Goal: Use online tool/utility: Utilize a website feature to perform a specific function

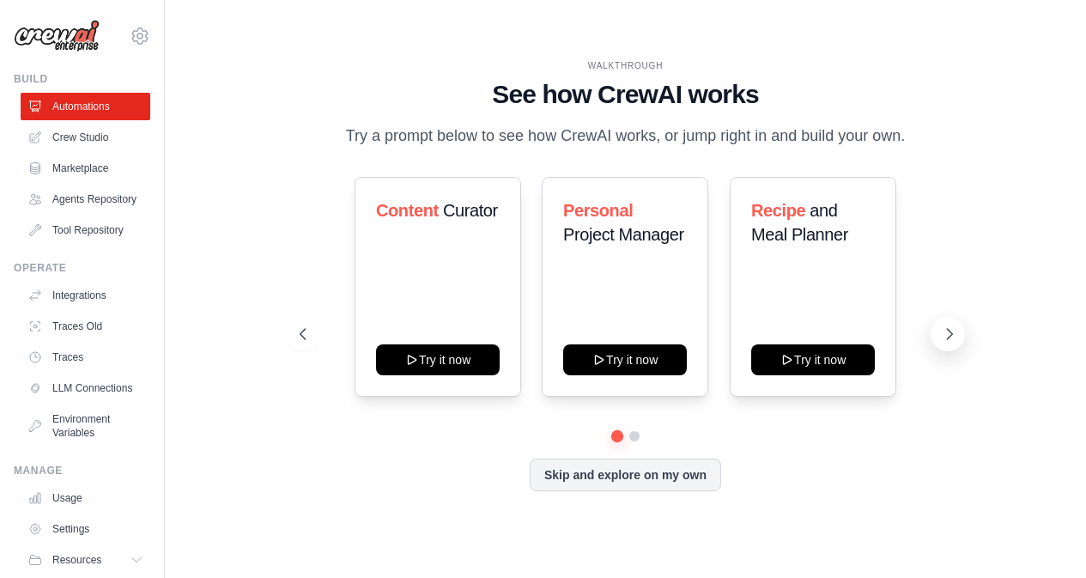
click at [959, 328] on button at bounding box center [948, 334] width 34 height 34
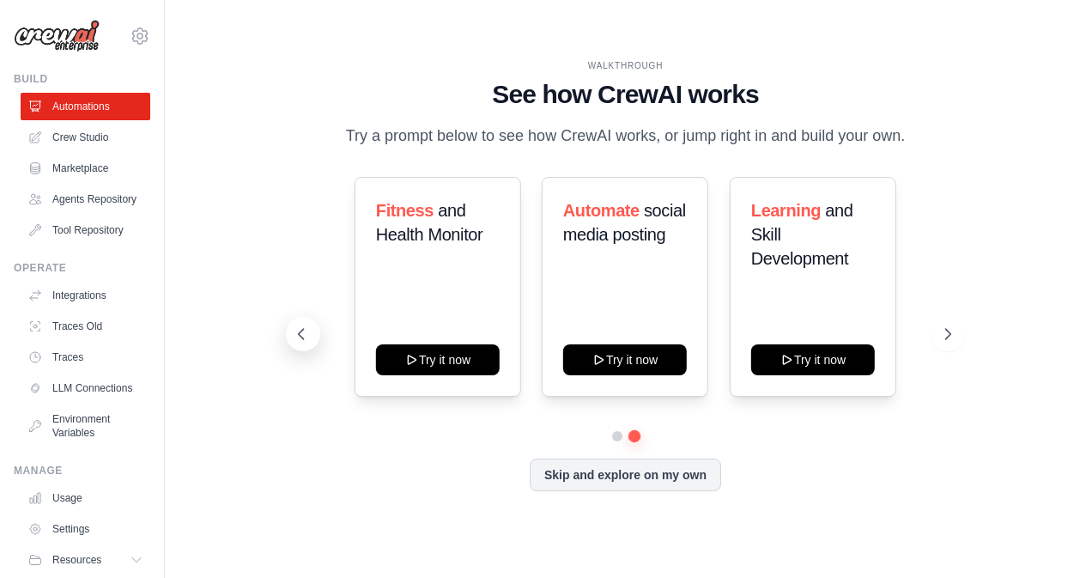
click at [295, 337] on icon at bounding box center [301, 333] width 17 height 17
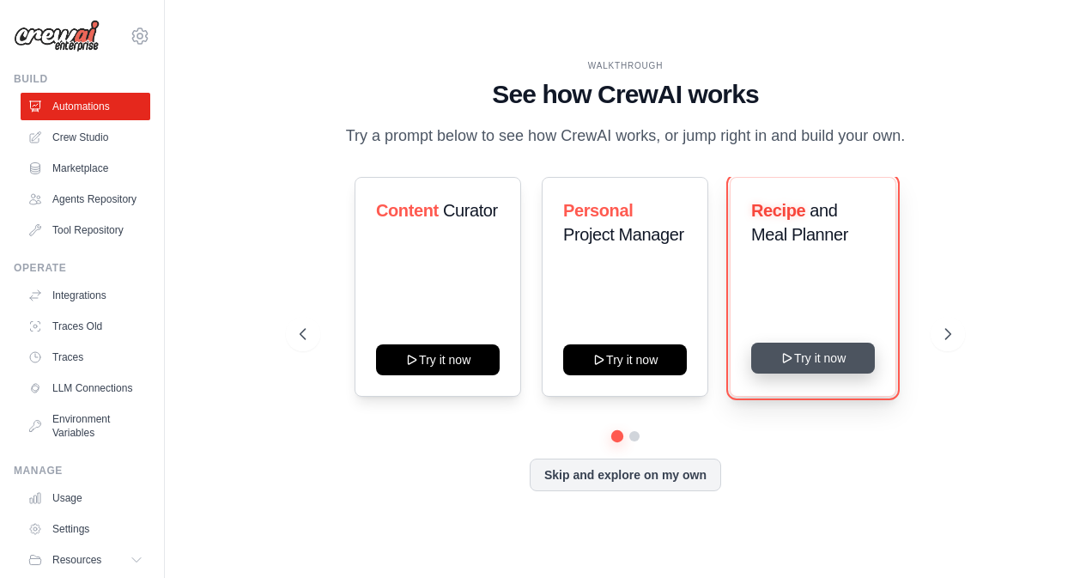
click at [779, 367] on button "Try it now" at bounding box center [813, 358] width 124 height 31
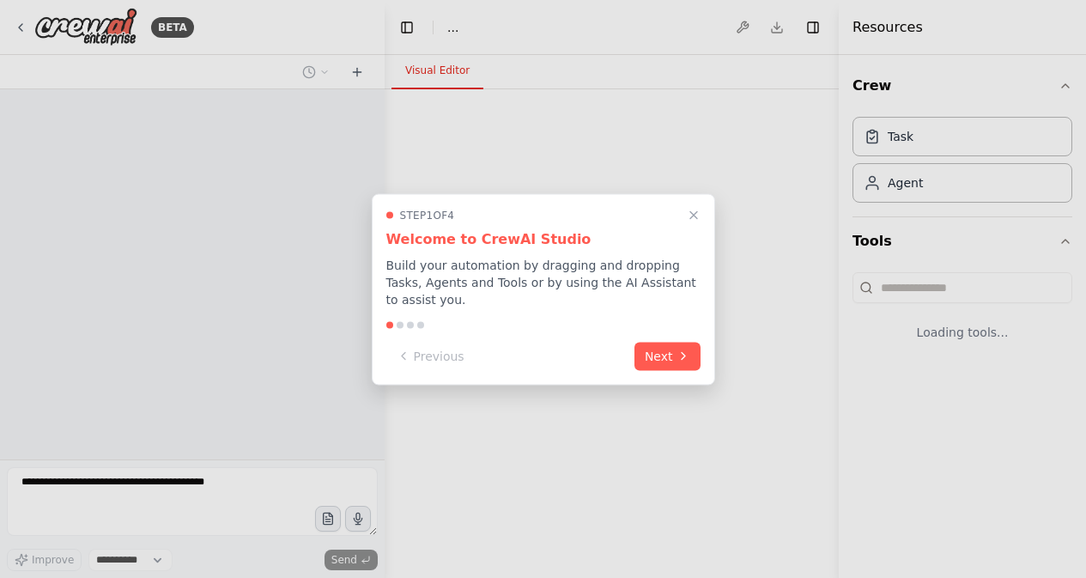
select select "****"
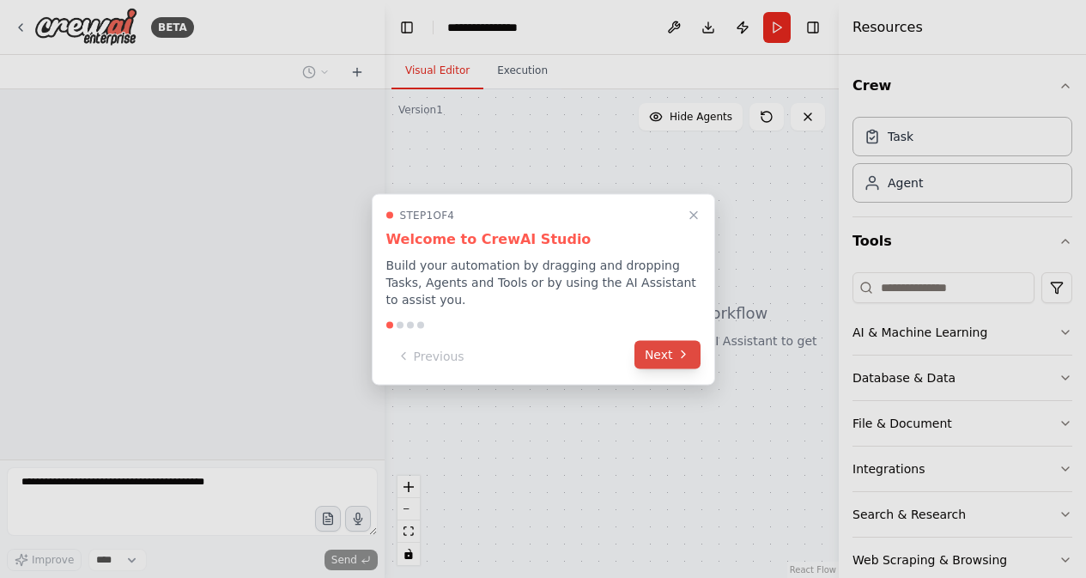
click at [674, 355] on button "Next" at bounding box center [668, 354] width 66 height 28
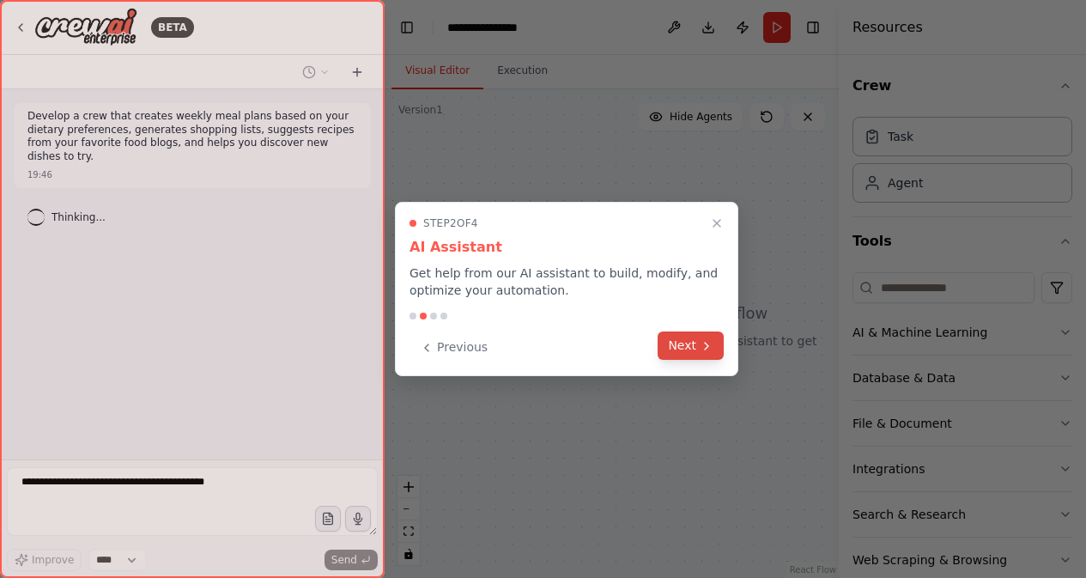
click at [677, 343] on button "Next" at bounding box center [691, 345] width 66 height 28
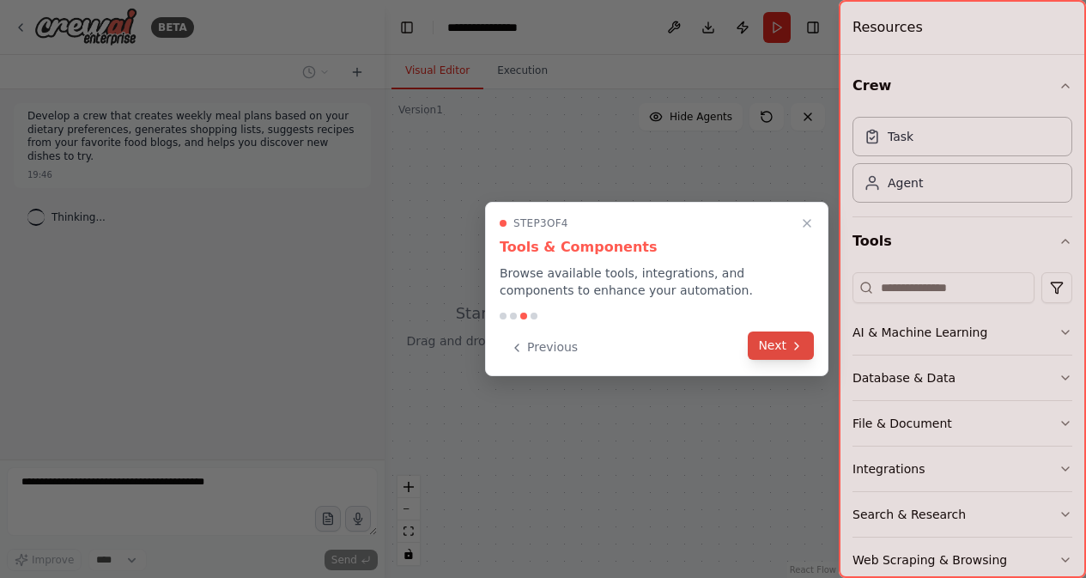
click at [775, 361] on div "Previous Next" at bounding box center [657, 347] width 314 height 28
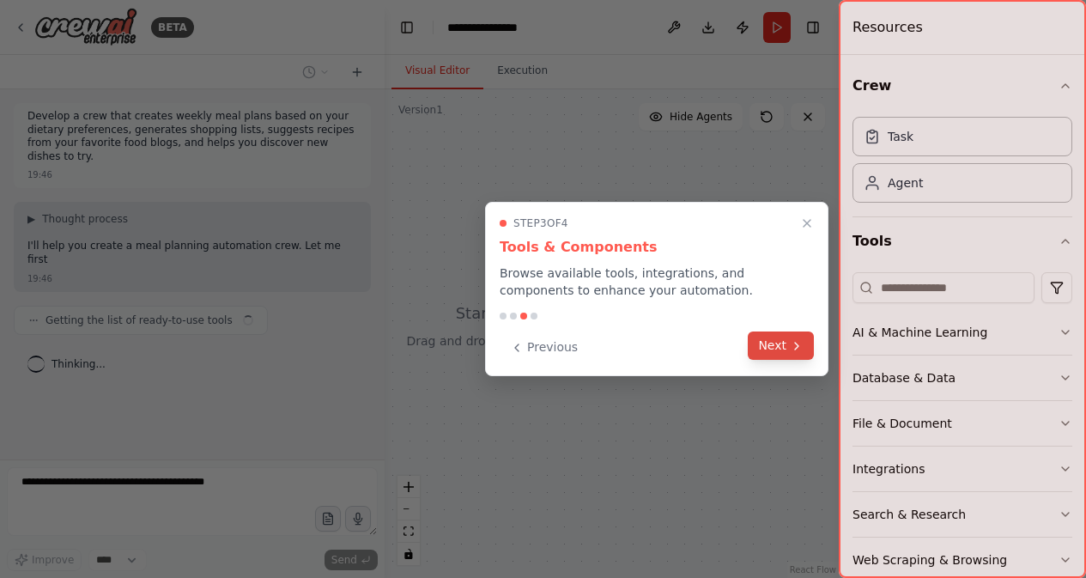
click at [778, 354] on button "Next" at bounding box center [781, 345] width 66 height 28
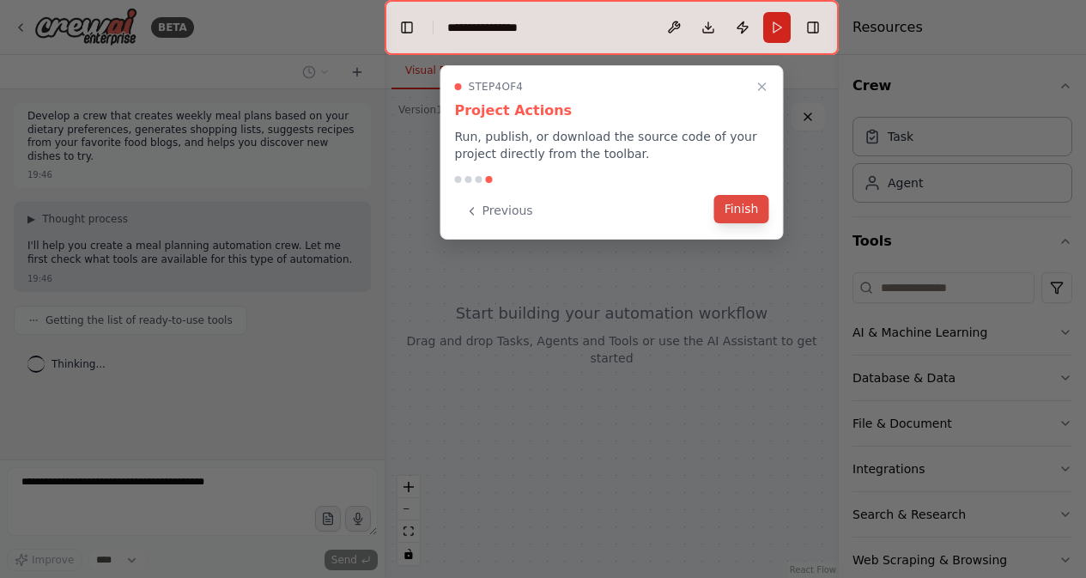
click at [762, 216] on button "Finish" at bounding box center [741, 209] width 55 height 28
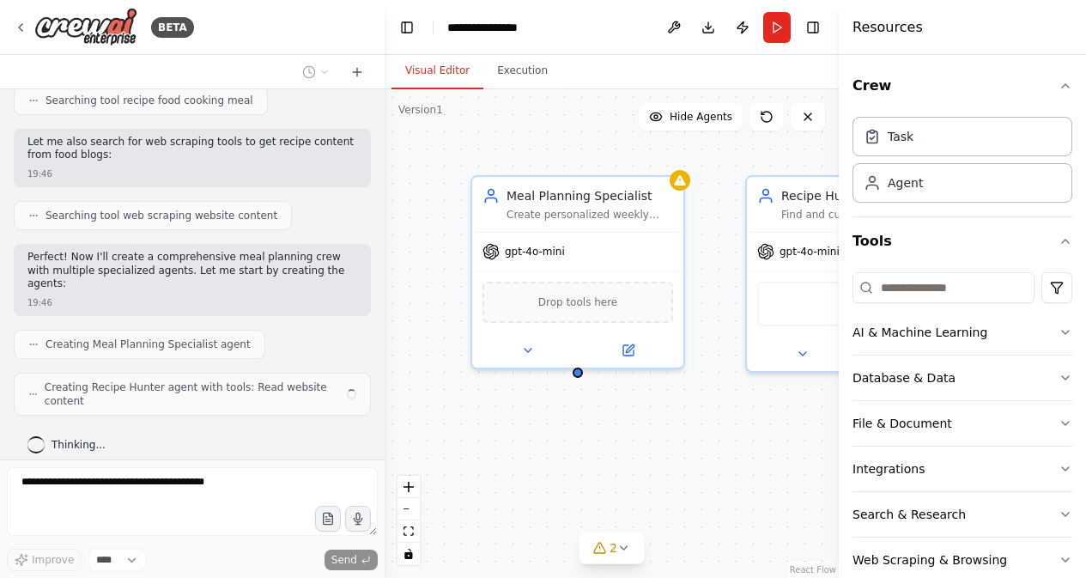
scroll to position [321, 0]
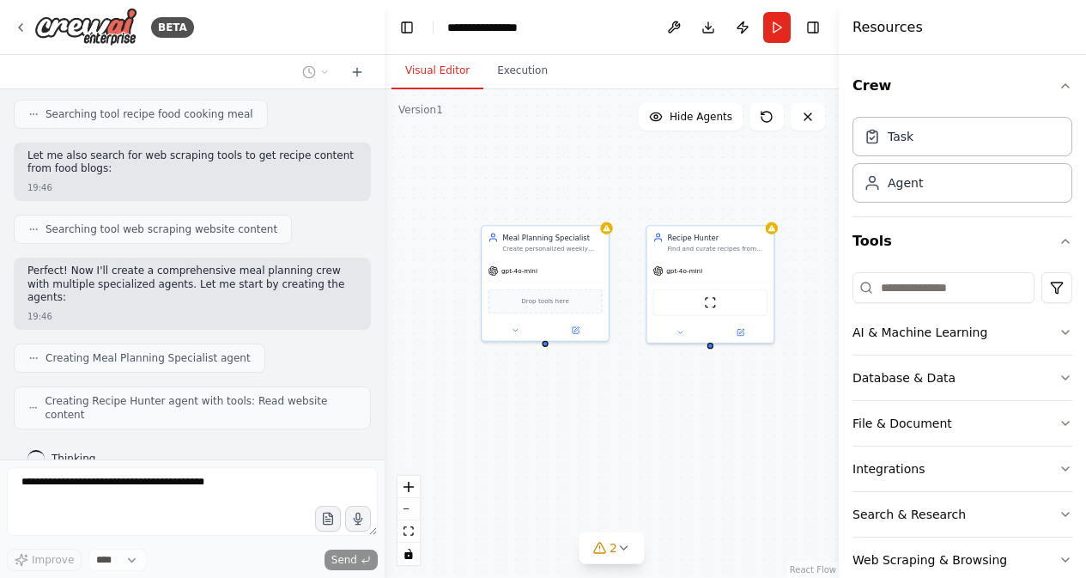
drag, startPoint x: 709, startPoint y: 459, endPoint x: 624, endPoint y: 396, distance: 106.1
click at [624, 396] on div "Meal Planning Specialist Create personalized weekly meal plans based on {dietar…" at bounding box center [612, 333] width 454 height 489
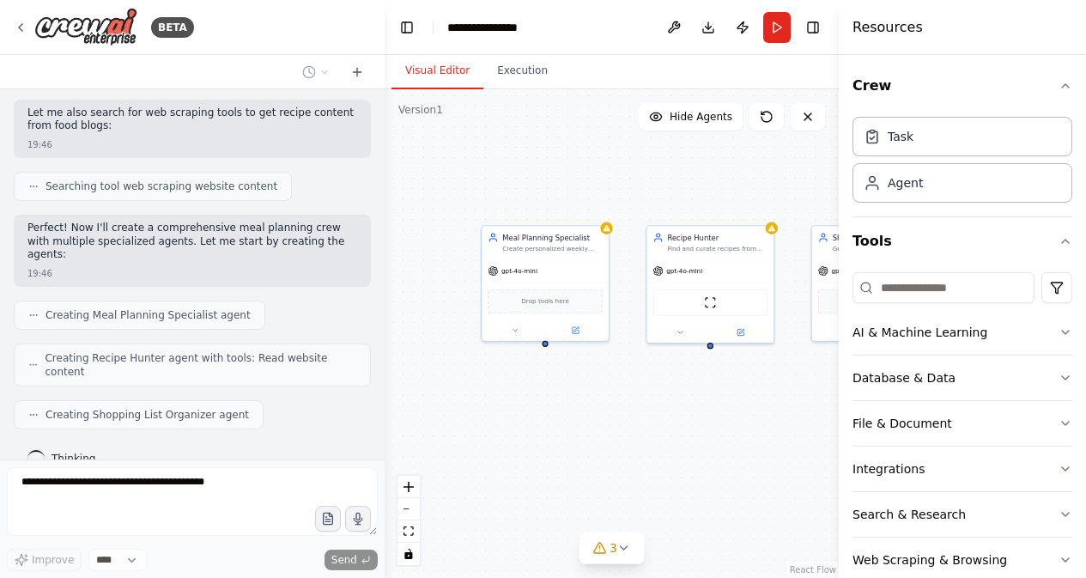
scroll to position [421, 0]
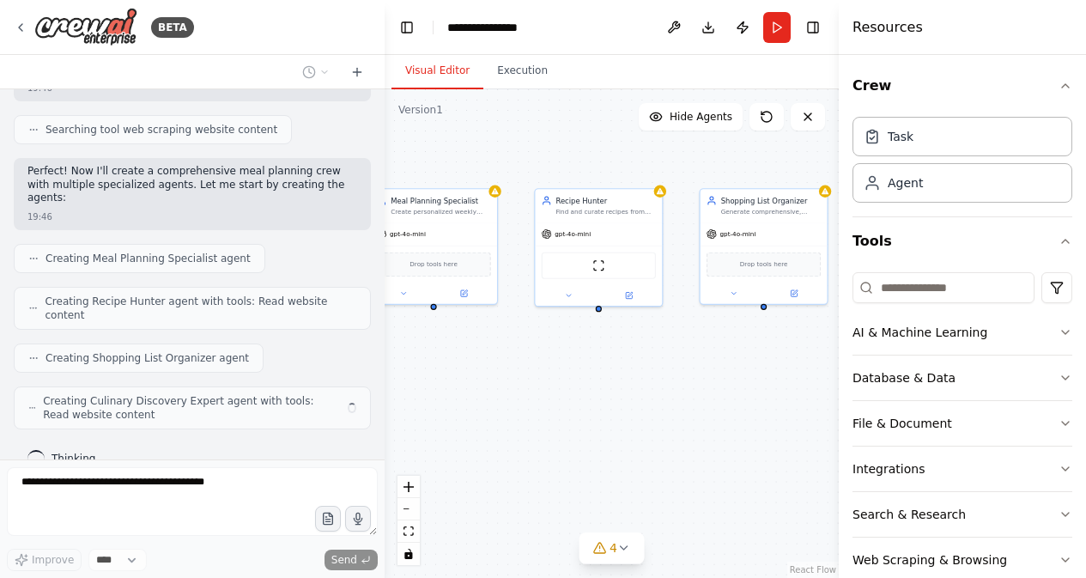
drag, startPoint x: 717, startPoint y: 410, endPoint x: 598, endPoint y: 367, distance: 127.1
click at [598, 367] on div "Meal Planning Specialist Create personalized weekly meal plans based on {dietar…" at bounding box center [612, 333] width 454 height 489
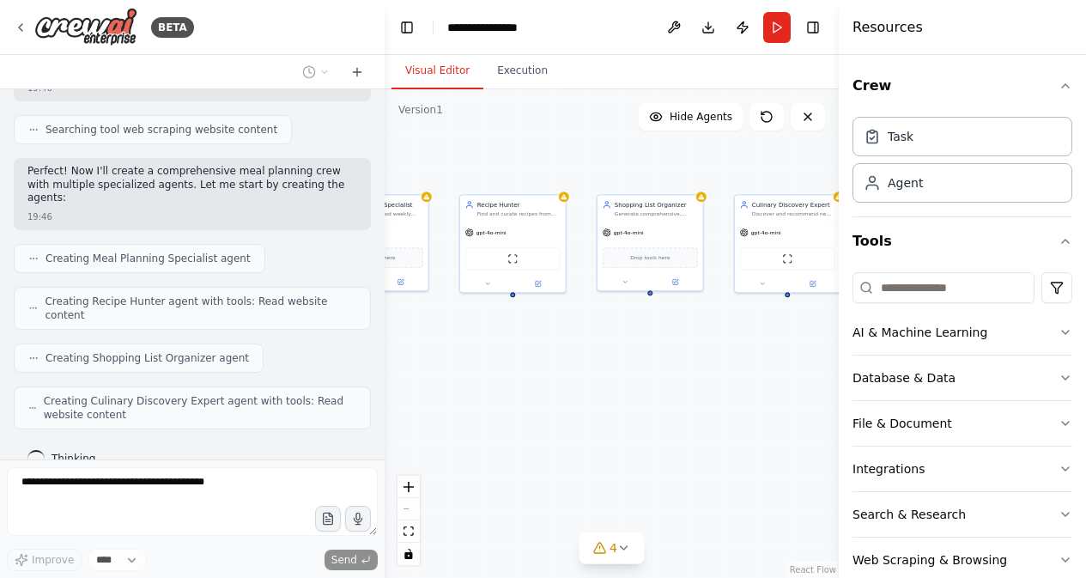
drag, startPoint x: 686, startPoint y: 411, endPoint x: 610, endPoint y: 393, distance: 78.5
click at [610, 393] on div "Meal Planning Specialist Create personalized weekly meal plans based on {dietar…" at bounding box center [612, 333] width 454 height 489
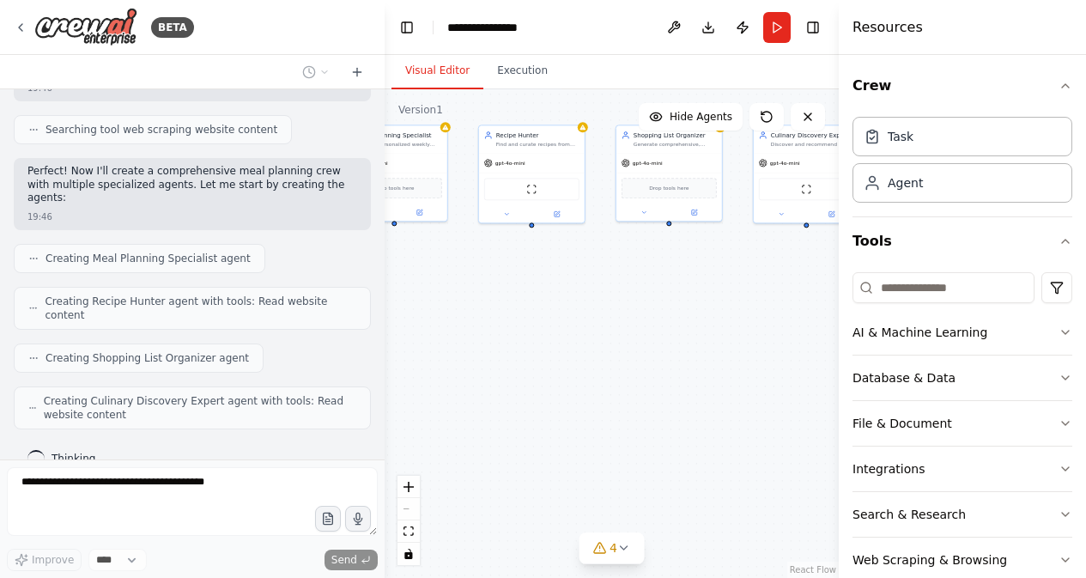
drag, startPoint x: 732, startPoint y: 392, endPoint x: 751, endPoint y: 323, distance: 72.1
click at [751, 323] on div "Meal Planning Specialist Create personalized weekly meal plans based on {dietar…" at bounding box center [612, 333] width 454 height 489
click at [921, 316] on button "AI & Machine Learning" at bounding box center [963, 332] width 220 height 45
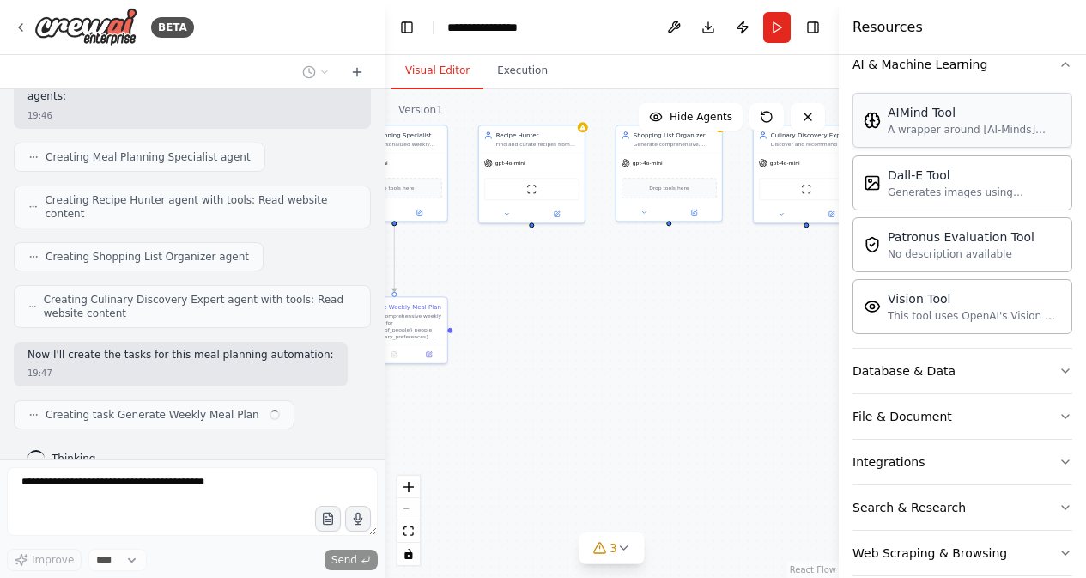
scroll to position [246, 0]
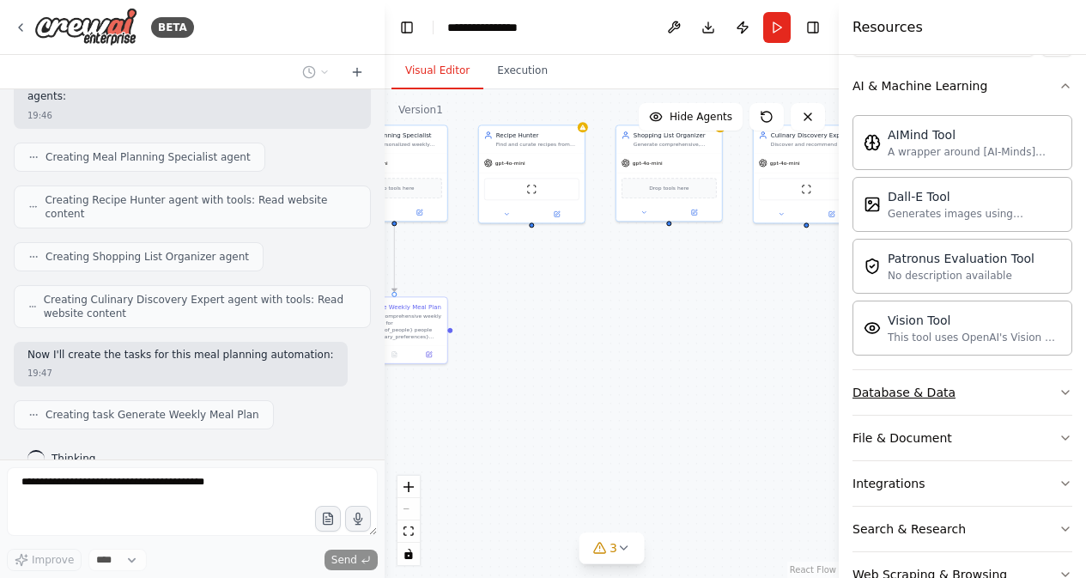
click at [925, 384] on div "Database & Data" at bounding box center [904, 392] width 103 height 17
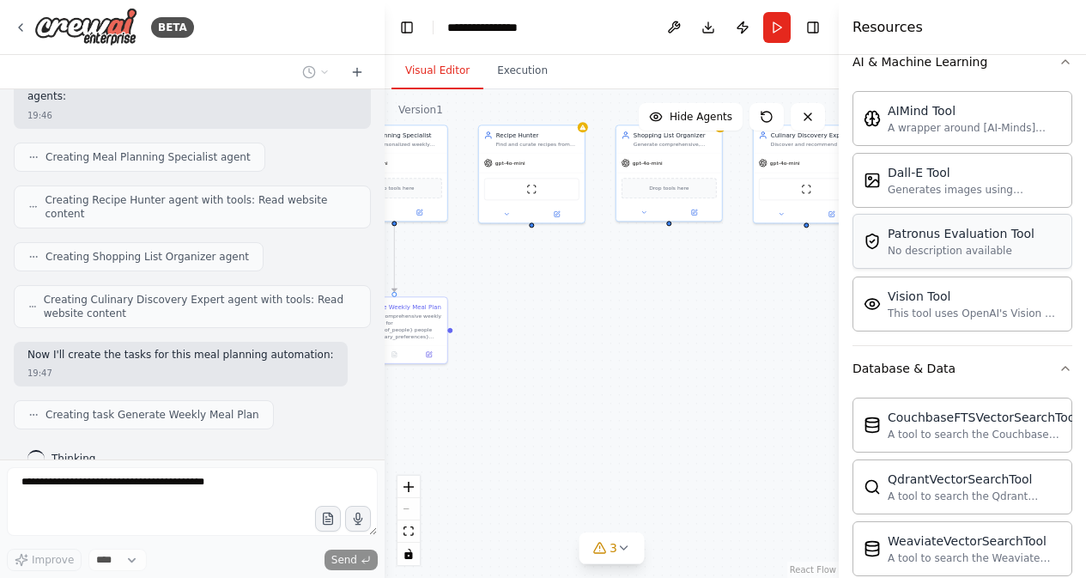
scroll to position [272, 0]
click at [957, 222] on div "Patronus Evaluation Tool No description available" at bounding box center [963, 239] width 220 height 55
click at [955, 247] on div "No description available" at bounding box center [961, 249] width 147 height 14
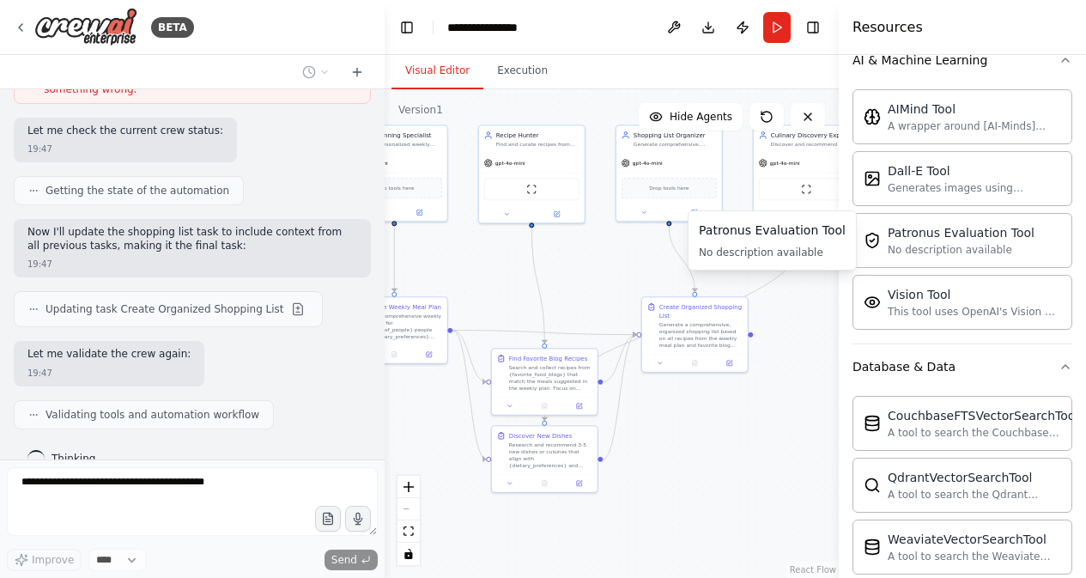
scroll to position [1337, 0]
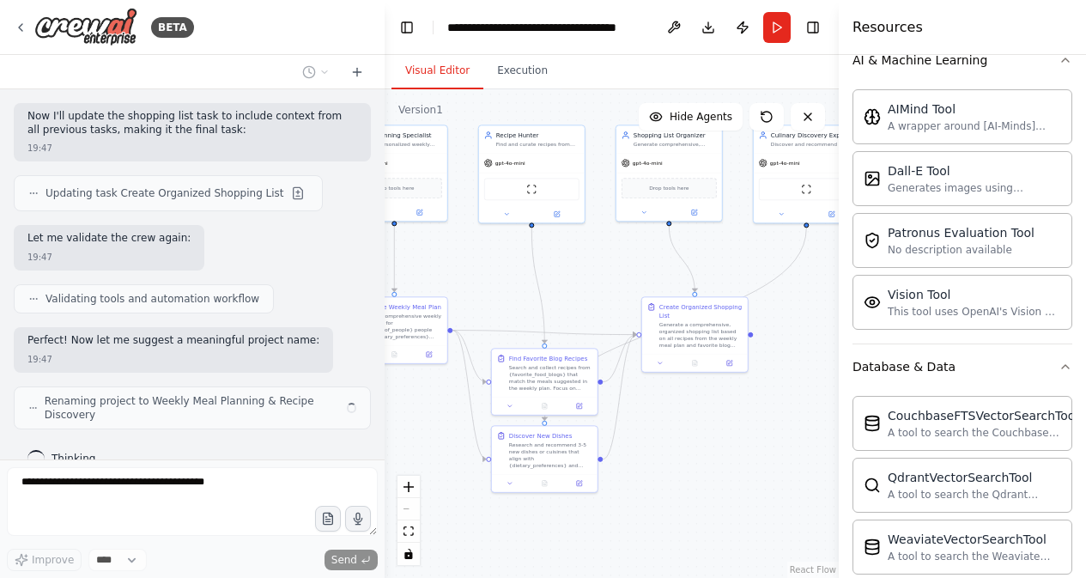
click at [750, 446] on div ".deletable-edge-delete-btn { width: 20px; height: 20px; border: 0px solid #ffff…" at bounding box center [612, 333] width 454 height 489
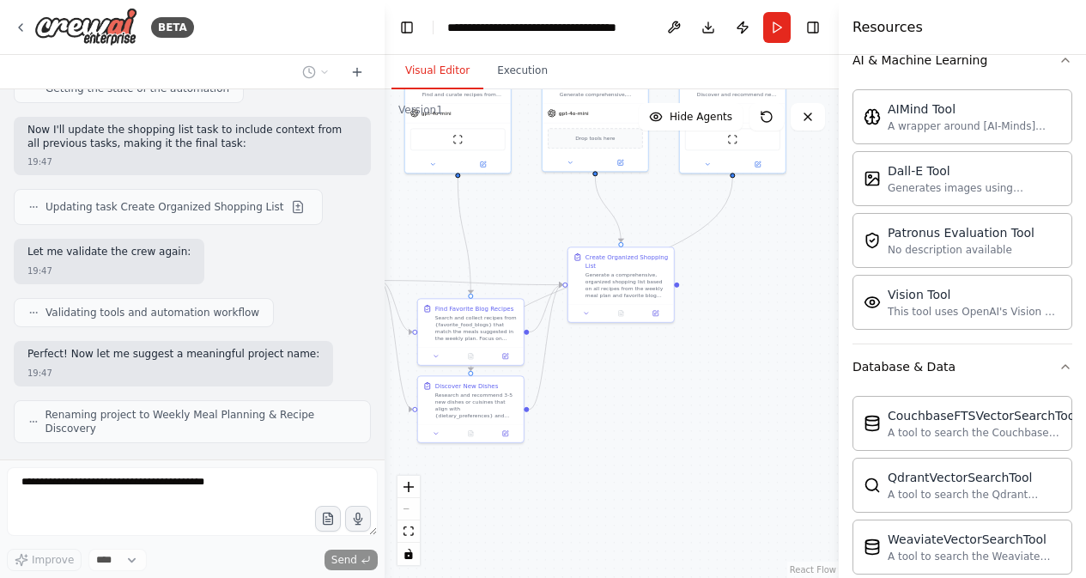
drag, startPoint x: 750, startPoint y: 446, endPoint x: 678, endPoint y: 372, distance: 102.6
click at [678, 372] on div ".deletable-edge-delete-btn { width: 20px; height: 20px; border: 0px solid #ffff…" at bounding box center [612, 333] width 454 height 489
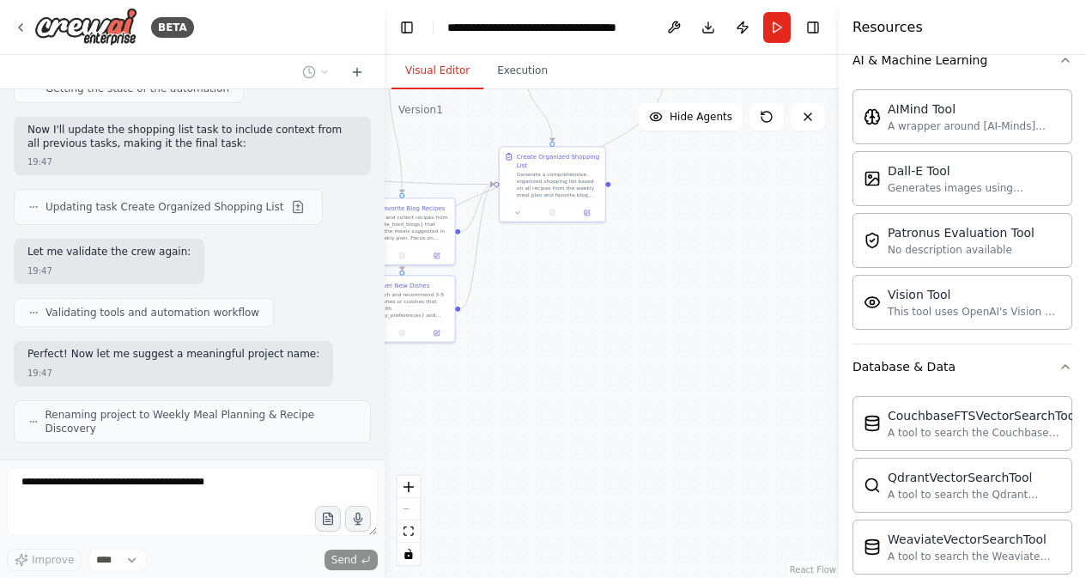
drag, startPoint x: 696, startPoint y: 387, endPoint x: 628, endPoint y: 342, distance: 81.7
click at [628, 341] on div ".deletable-edge-delete-btn { width: 20px; height: 20px; border: 0px solid #ffff…" at bounding box center [612, 333] width 454 height 489
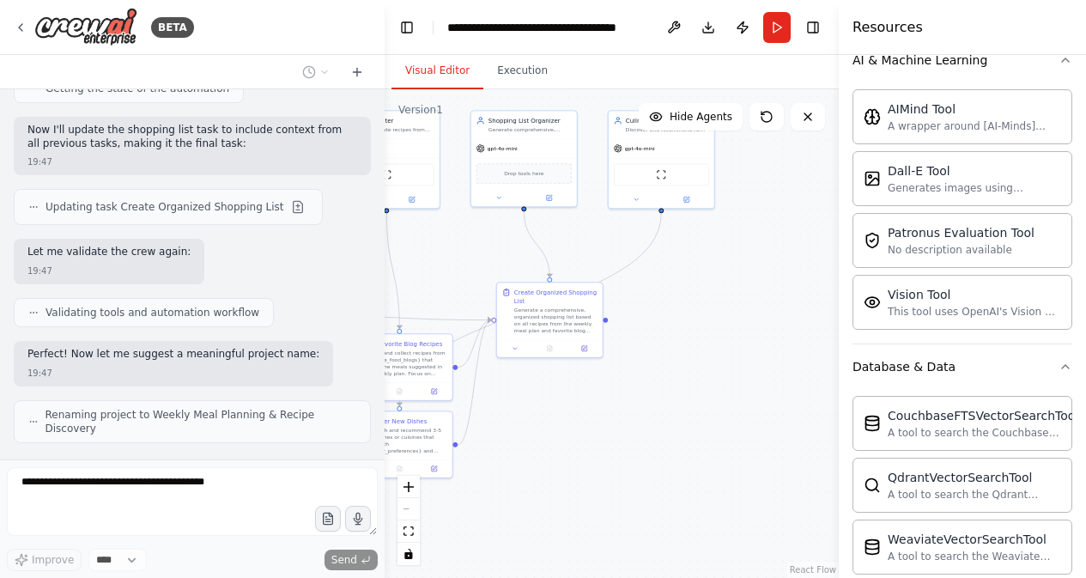
drag, startPoint x: 628, startPoint y: 342, endPoint x: 622, endPoint y: 447, distance: 105.8
click at [622, 447] on div ".deletable-edge-delete-btn { width: 20px; height: 20px; border: 0px solid #ffff…" at bounding box center [612, 333] width 454 height 489
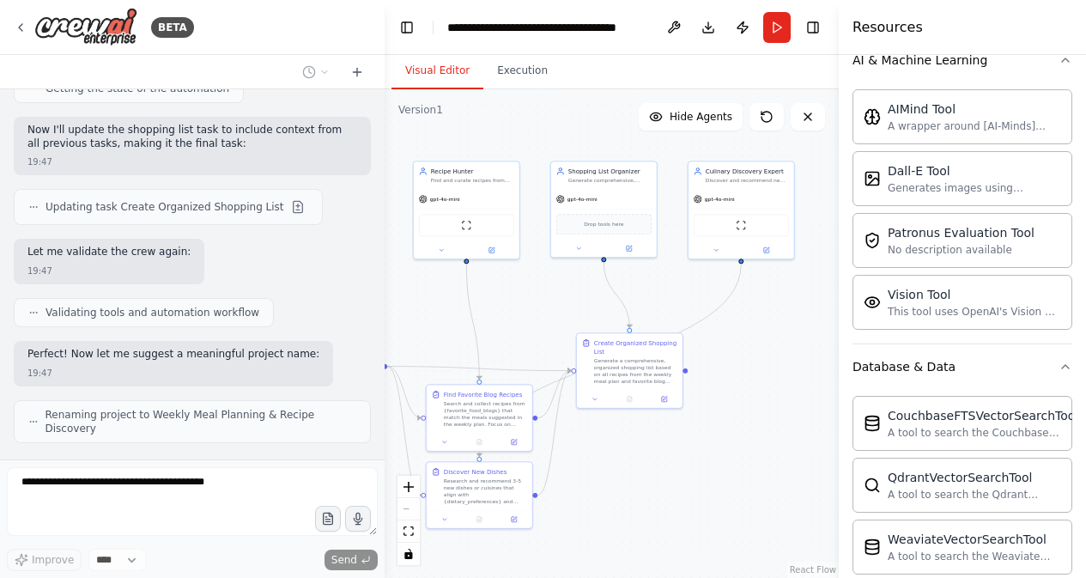
drag, startPoint x: 656, startPoint y: 279, endPoint x: 743, endPoint y: 337, distance: 104.5
click at [743, 334] on div ".deletable-edge-delete-btn { width: 20px; height: 20px; border: 0px solid #ffff…" at bounding box center [612, 333] width 454 height 489
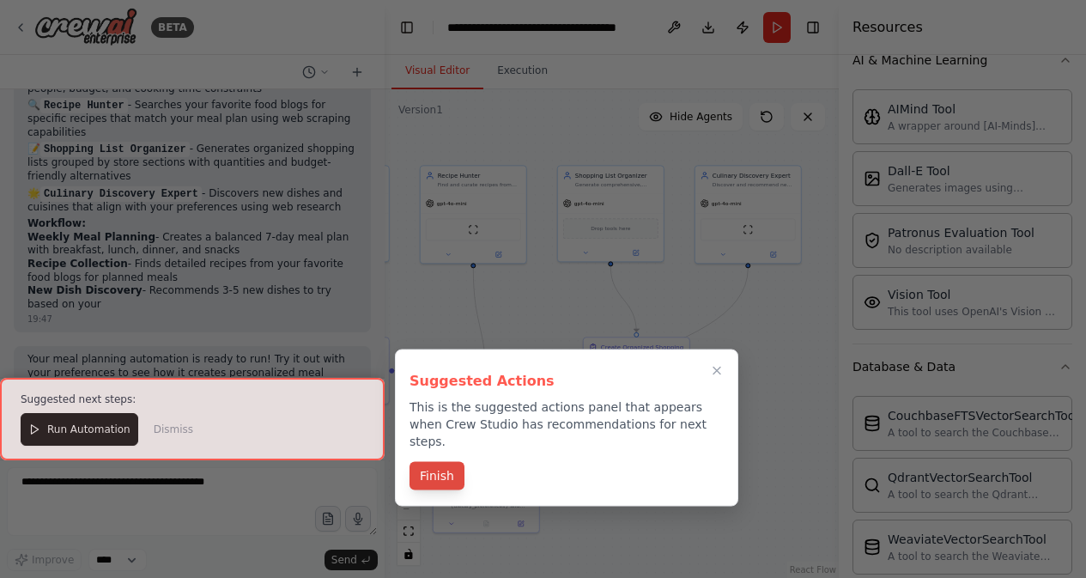
click at [447, 462] on button "Finish" at bounding box center [437, 476] width 55 height 28
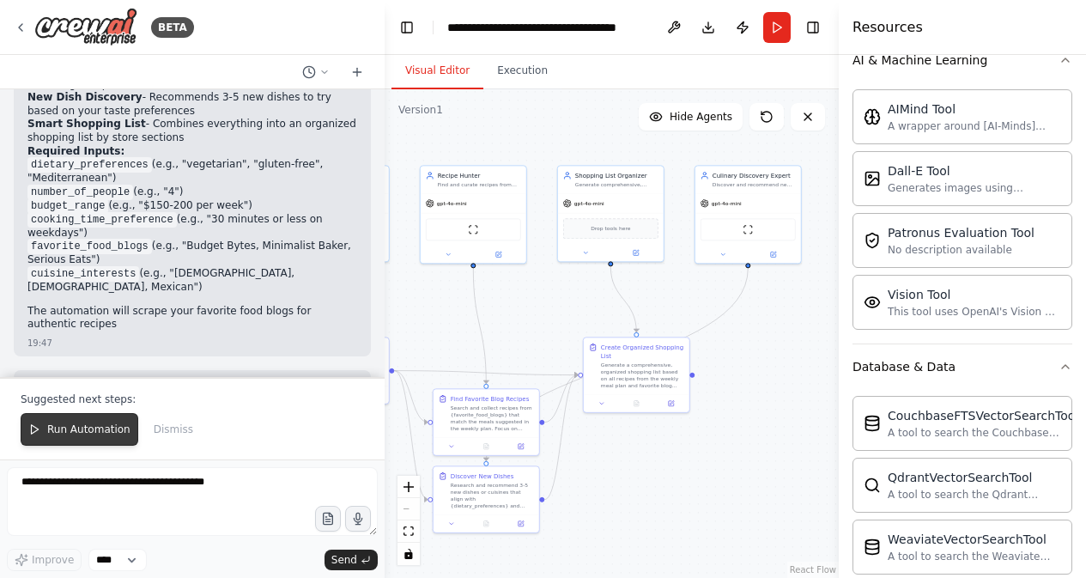
click at [117, 428] on span "Run Automation" at bounding box center [88, 429] width 83 height 14
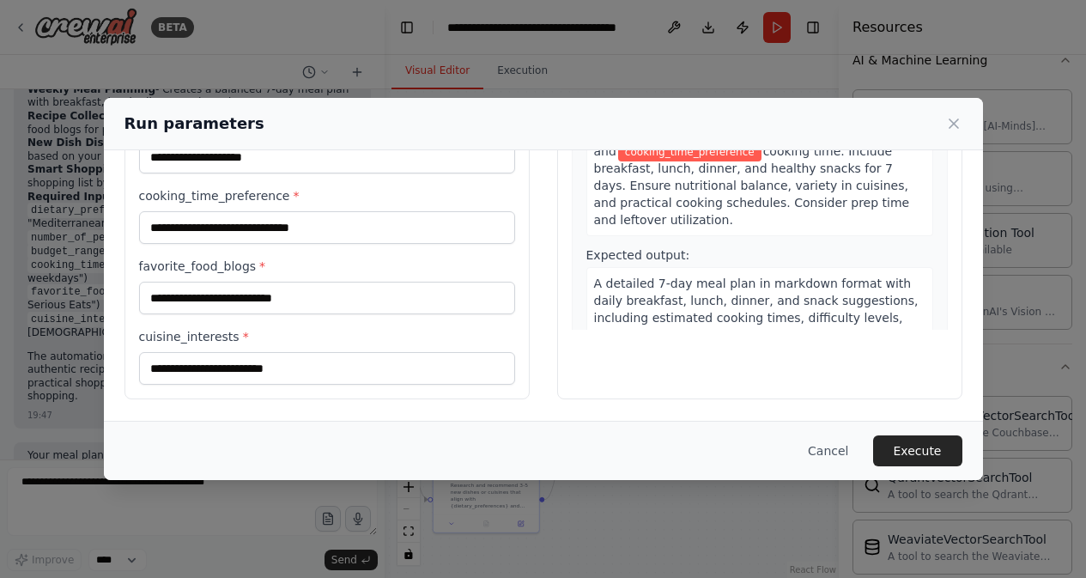
scroll to position [0, 0]
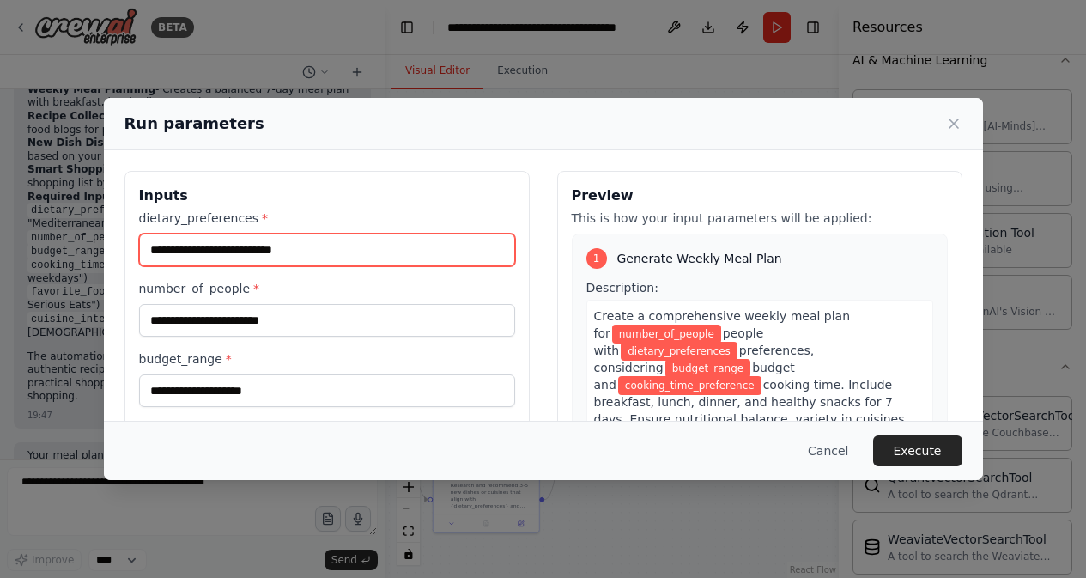
click at [396, 235] on input "dietary_preferences *" at bounding box center [327, 250] width 376 height 33
type input "**********"
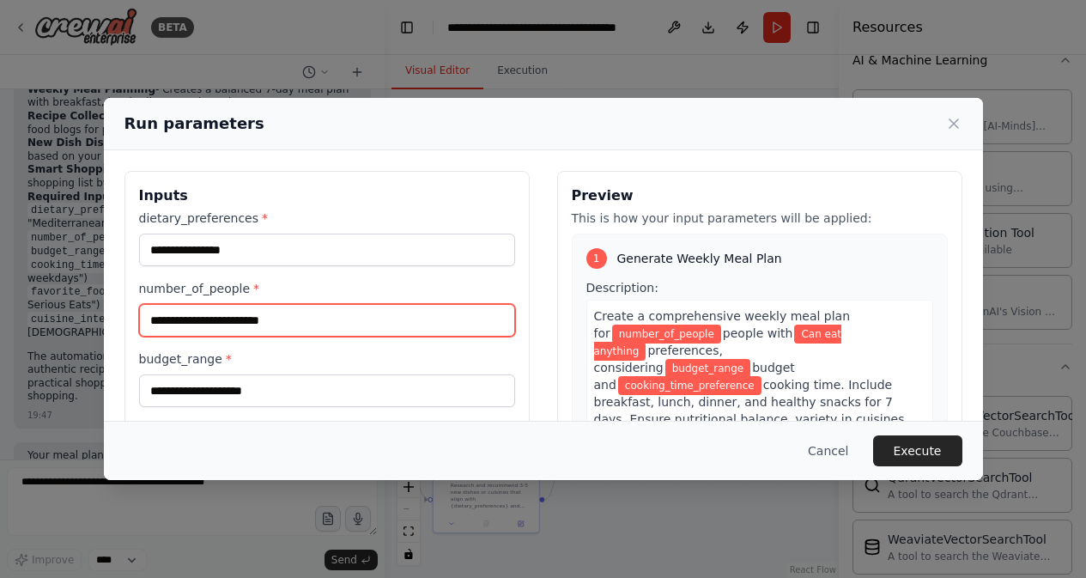
click at [399, 317] on input "number_of_people *" at bounding box center [327, 320] width 376 height 33
type input "*"
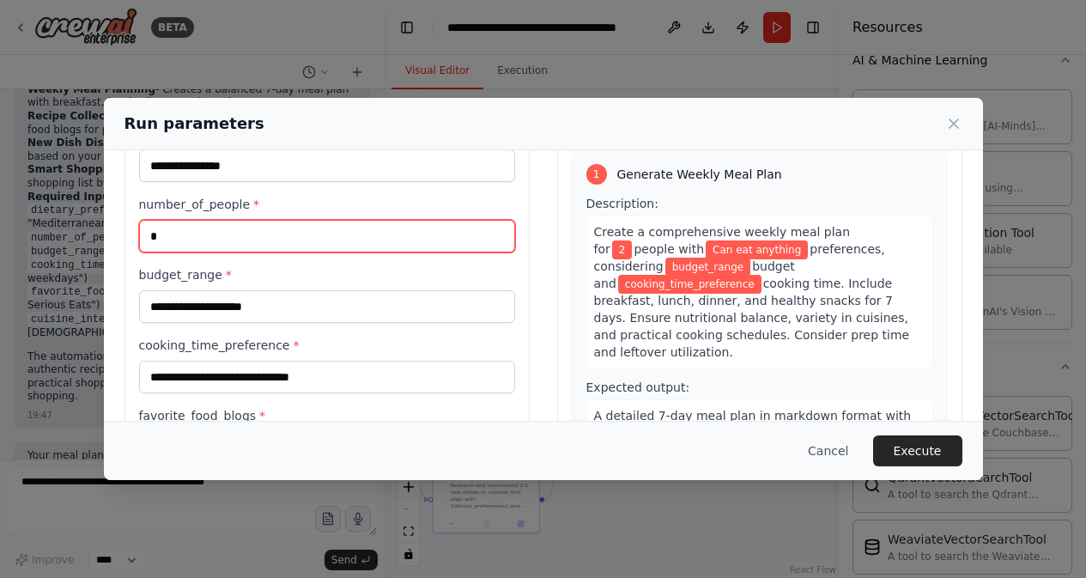
scroll to position [86, 0]
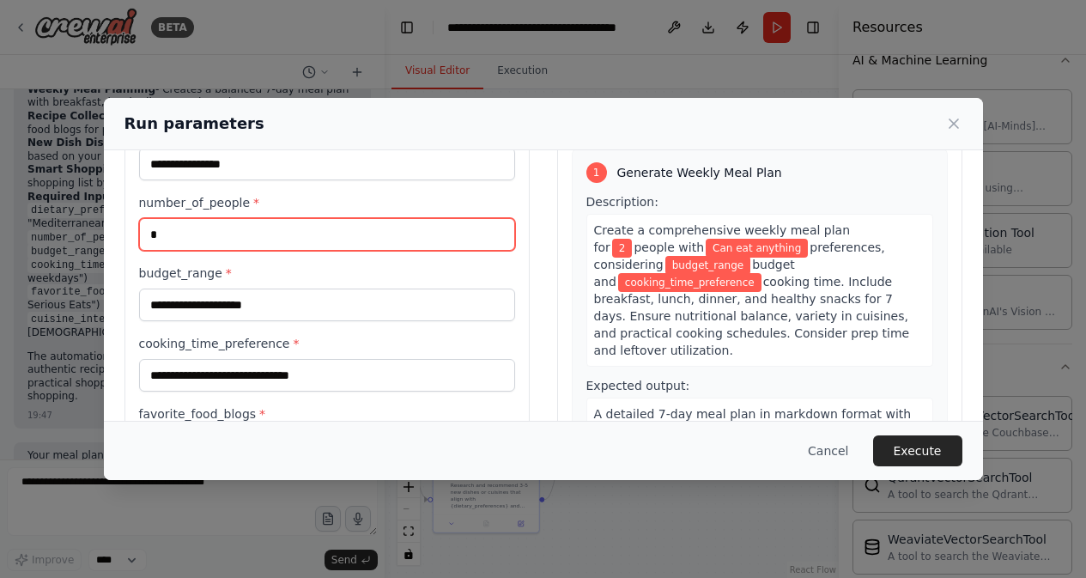
type input "*"
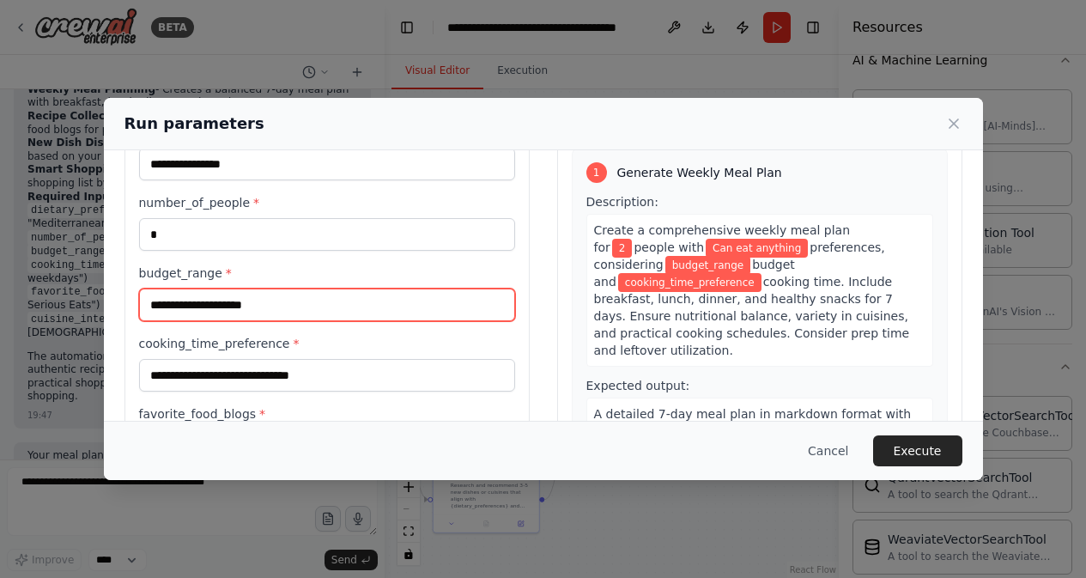
click at [372, 312] on input "budget_range *" at bounding box center [327, 305] width 376 height 33
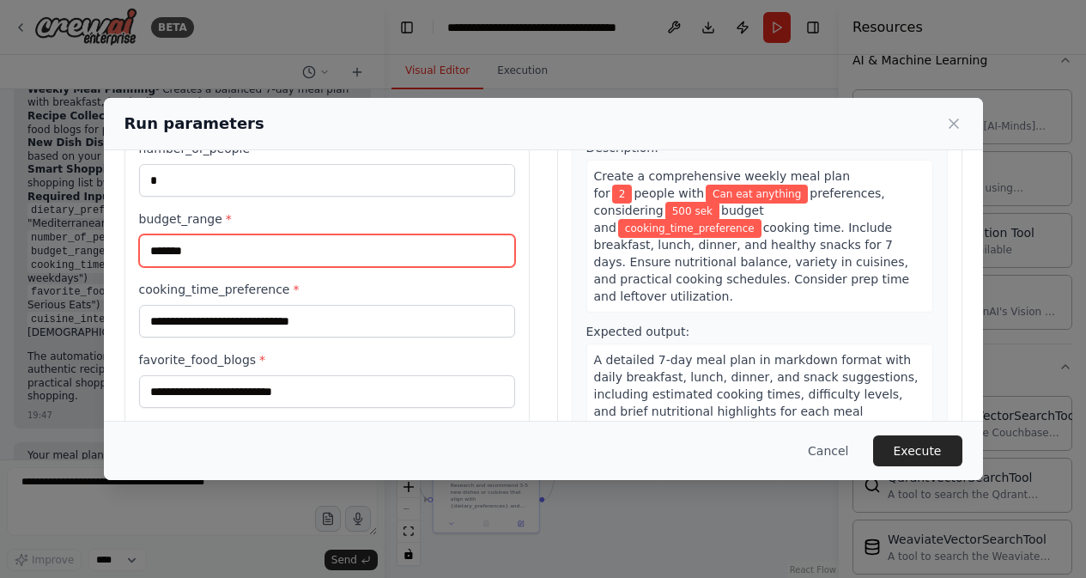
type input "*******"
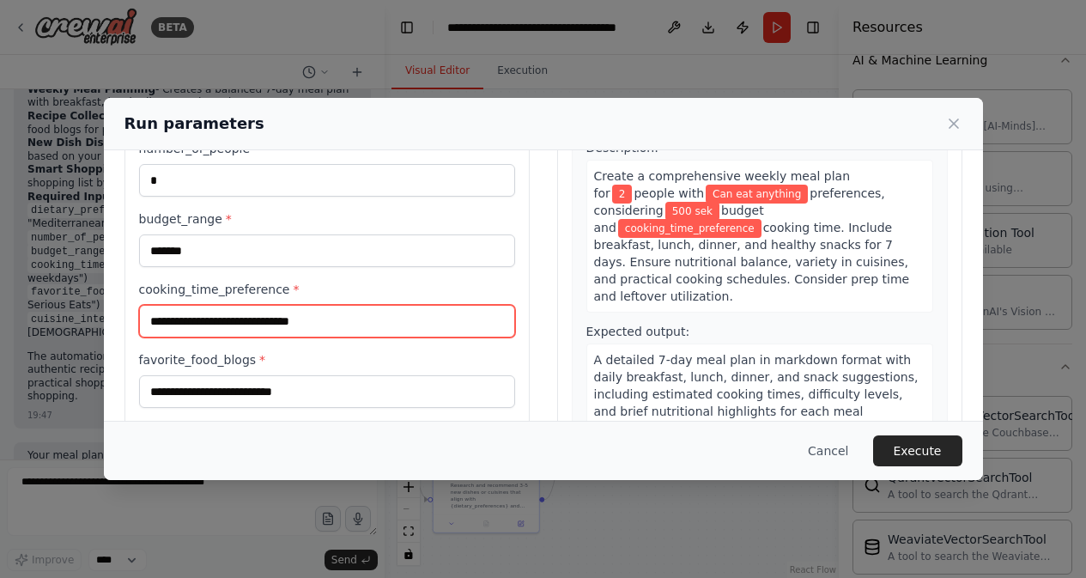
click at [339, 319] on input "cooking_time_preference *" at bounding box center [327, 321] width 376 height 33
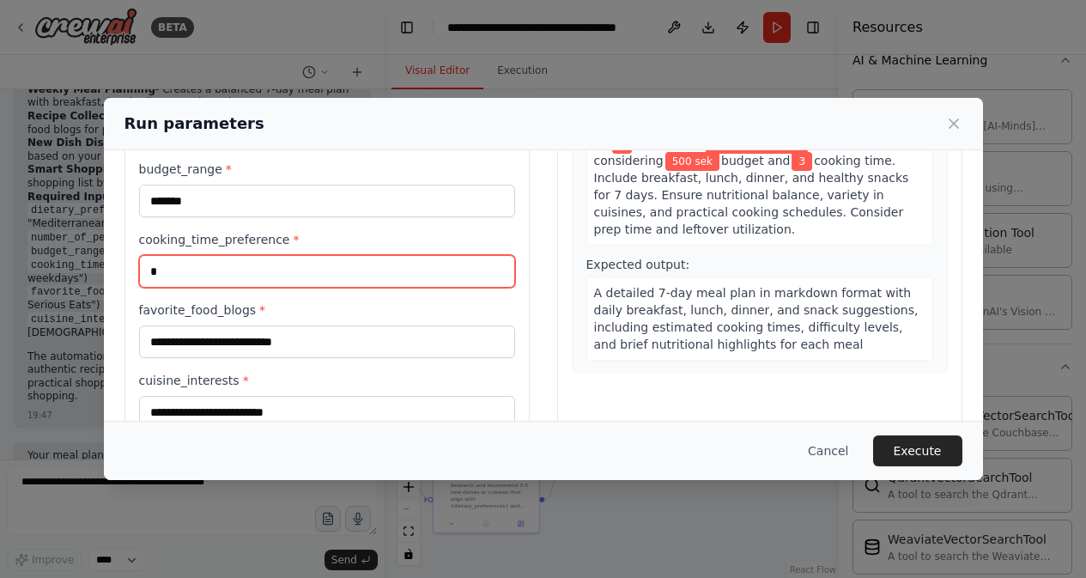
scroll to position [197, 0]
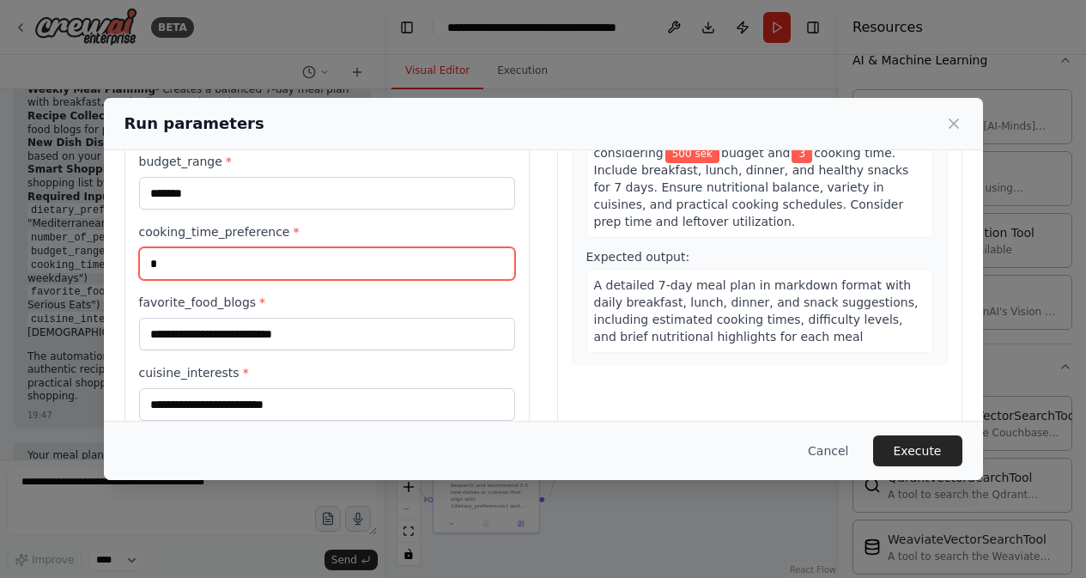
type input "*"
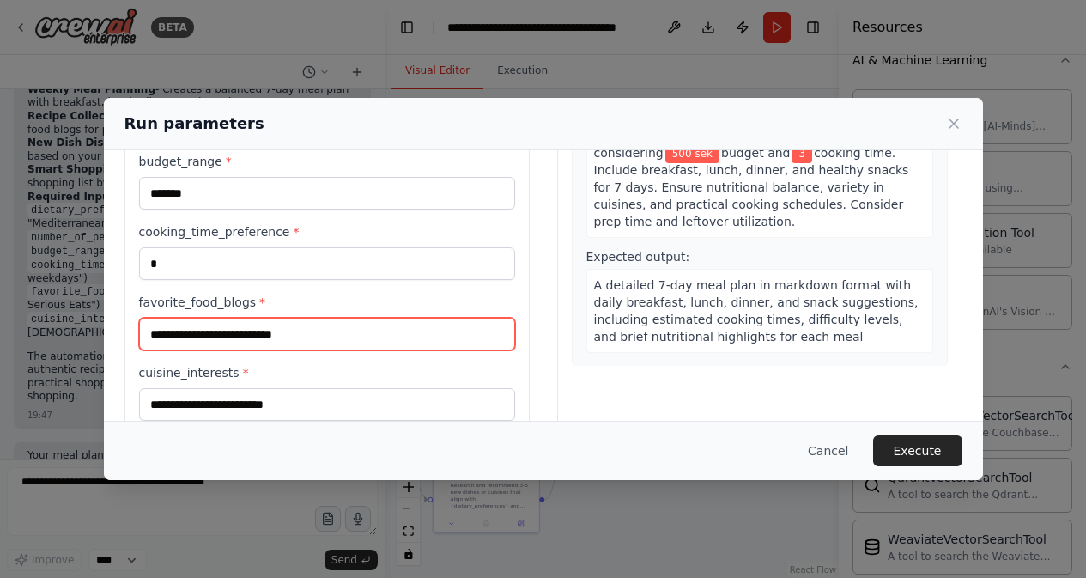
click at [342, 335] on input "favorite_food_blogs *" at bounding box center [327, 334] width 376 height 33
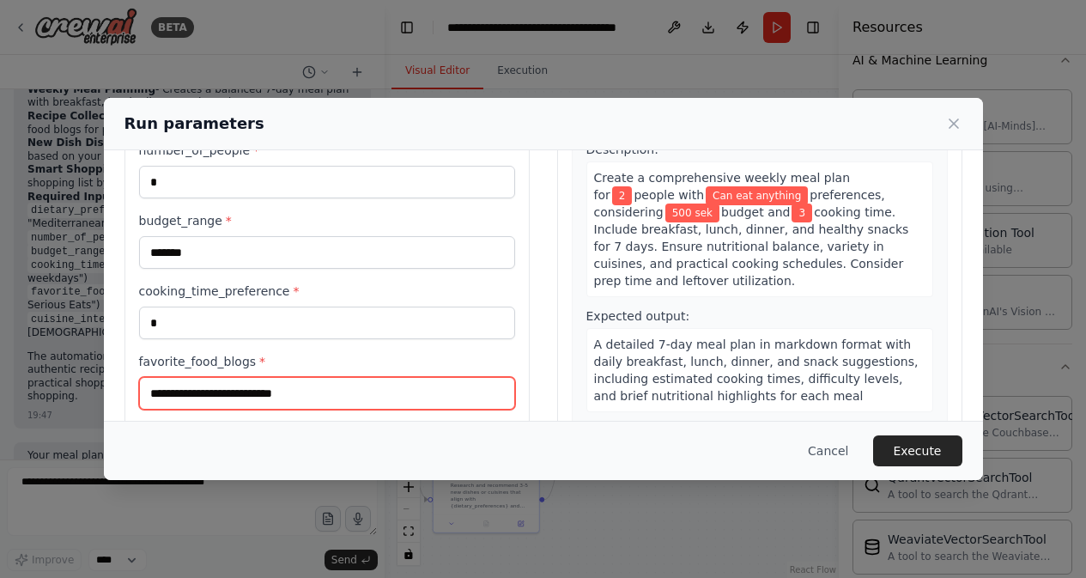
scroll to position [149, 0]
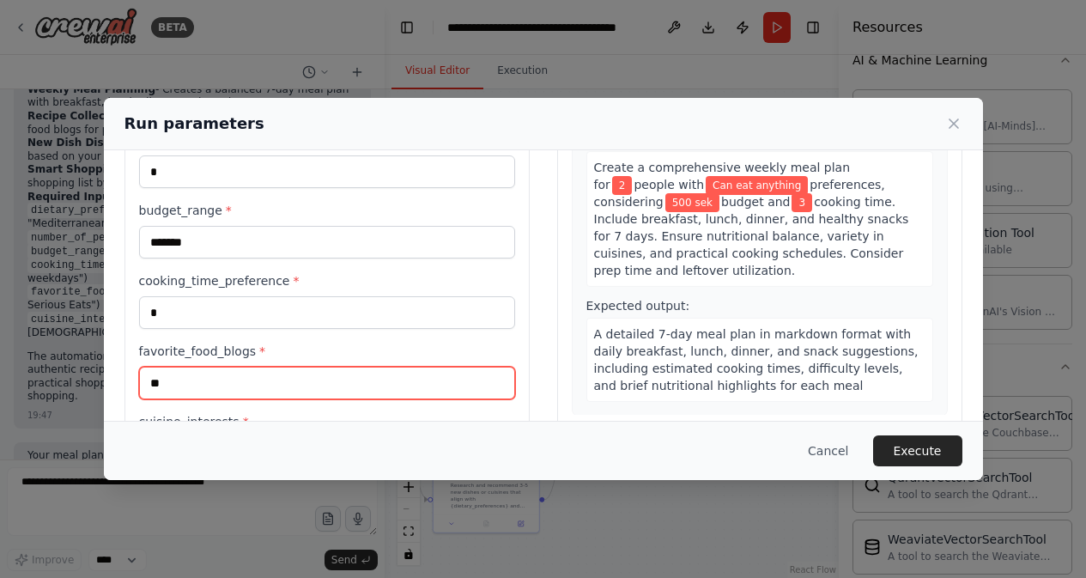
type input "***"
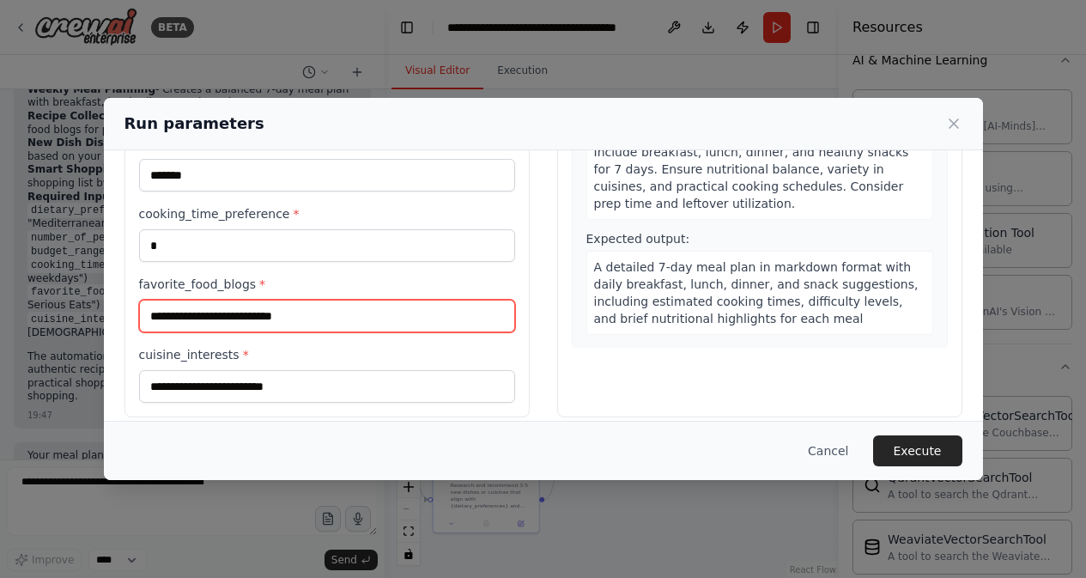
scroll to position [217, 0]
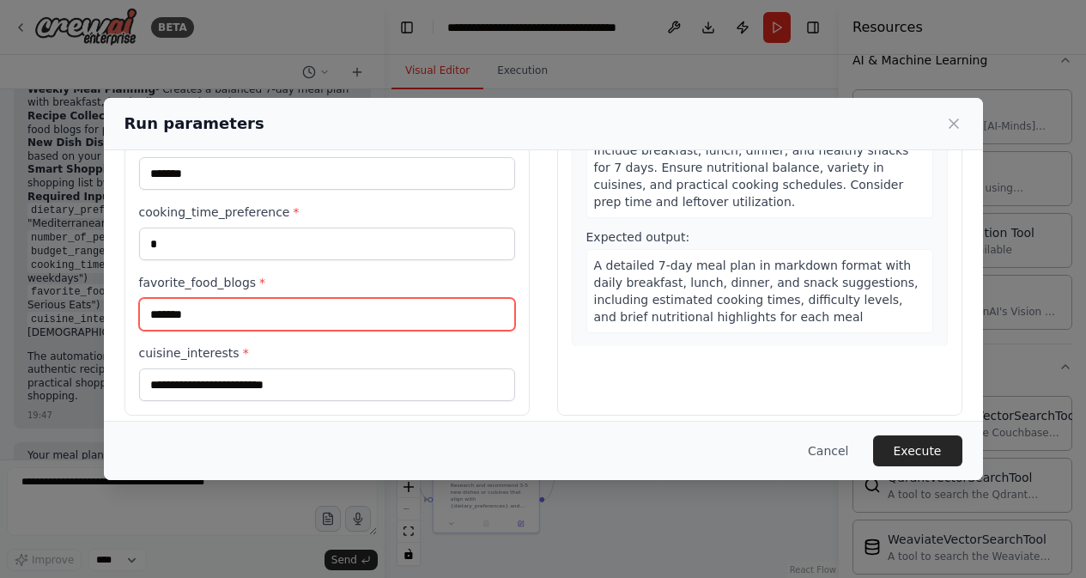
type input "*******"
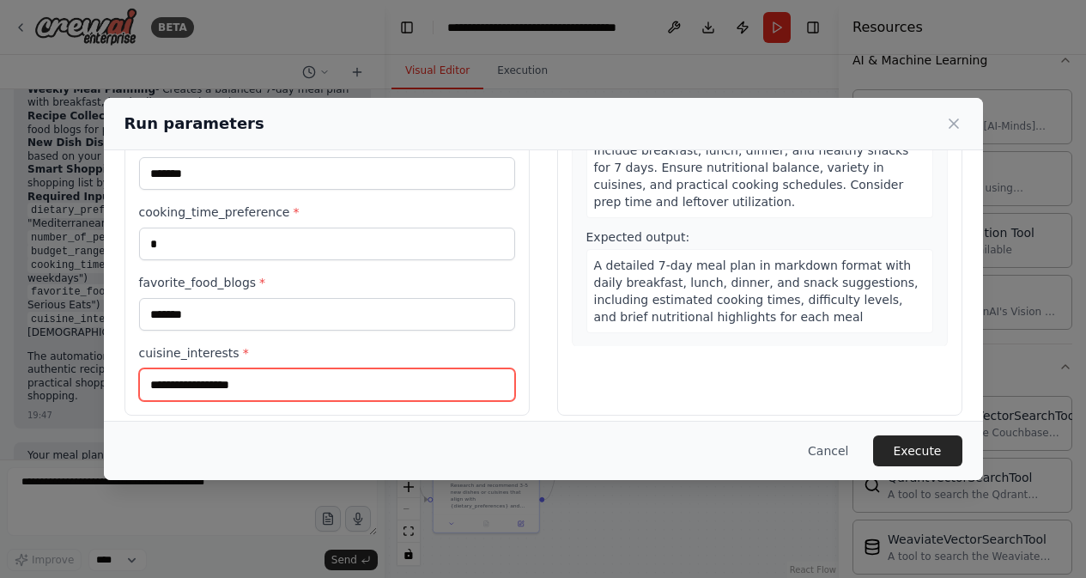
type input "**********"
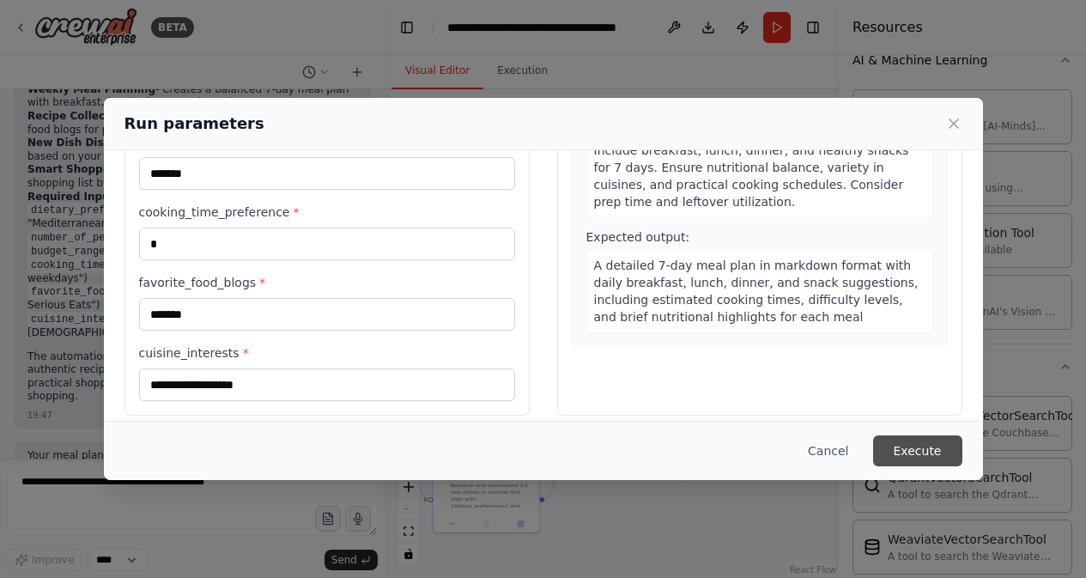
click at [931, 447] on button "Execute" at bounding box center [917, 450] width 89 height 31
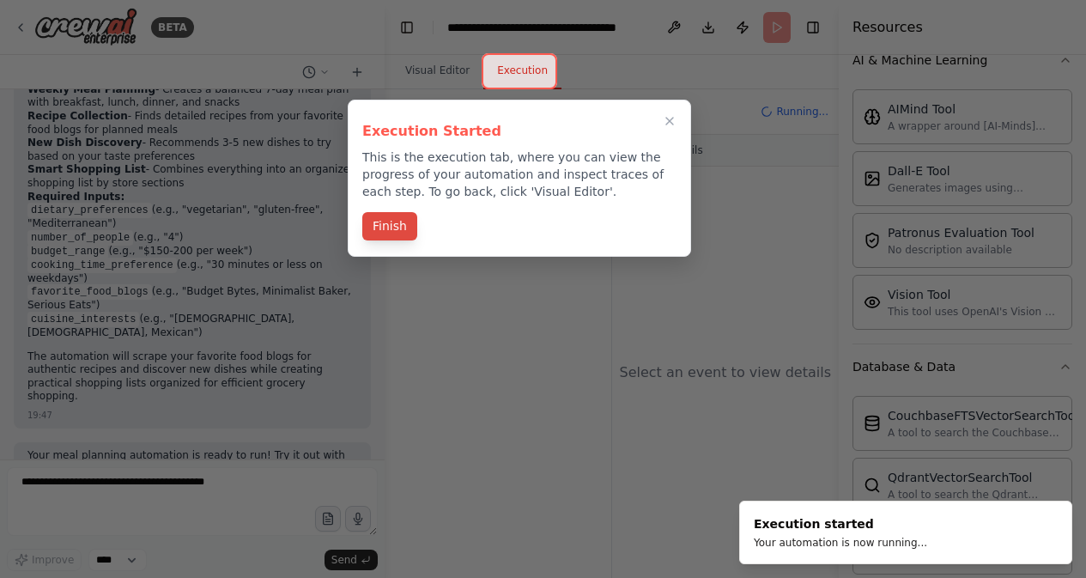
click at [410, 216] on button "Finish" at bounding box center [389, 226] width 55 height 28
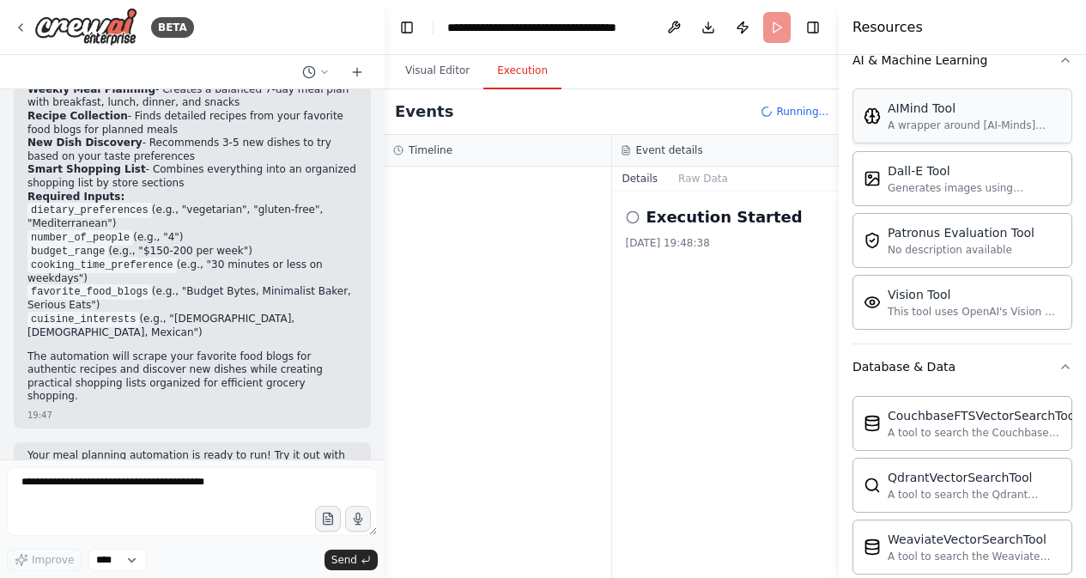
scroll to position [0, 0]
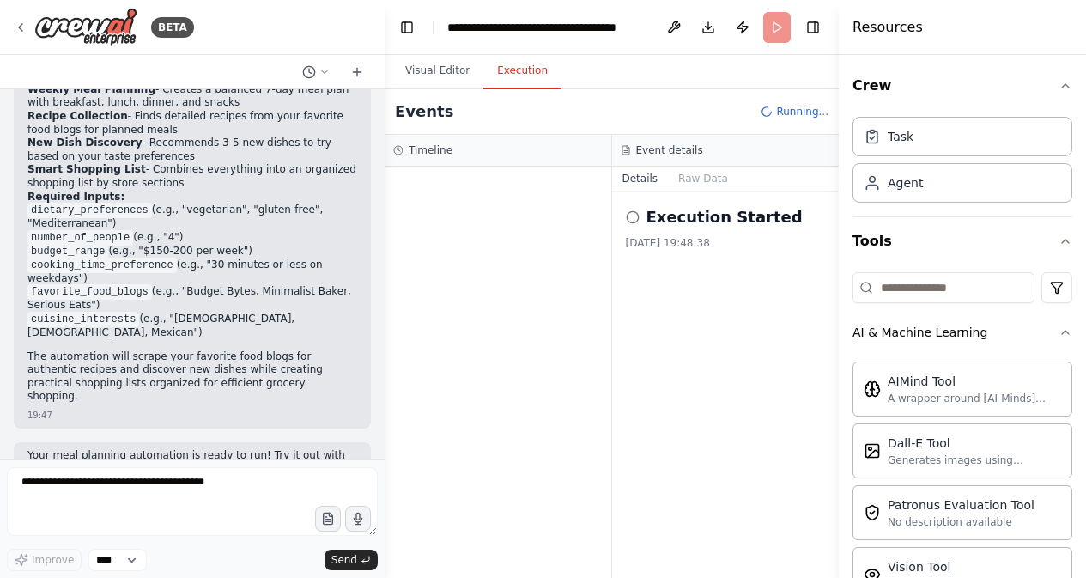
click at [1059, 333] on icon "button" at bounding box center [1066, 332] width 14 height 14
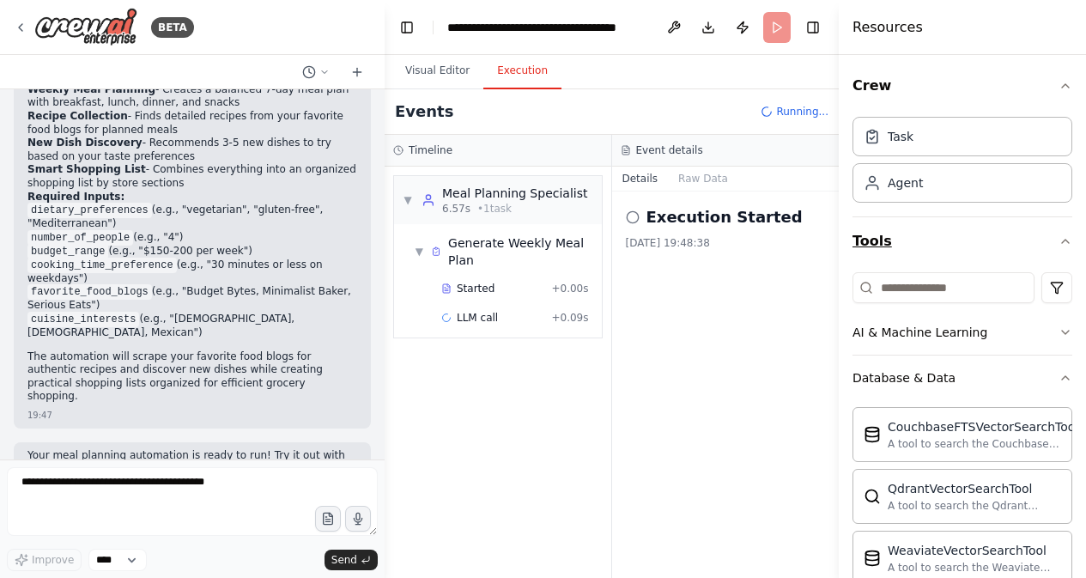
click at [1058, 237] on button "Tools" at bounding box center [963, 241] width 220 height 48
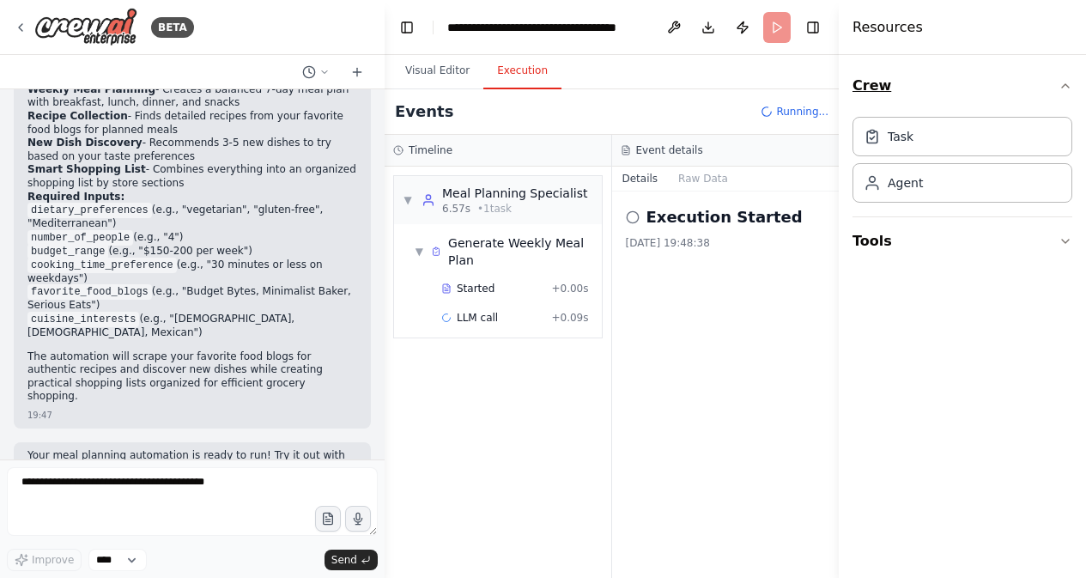
click at [1060, 79] on icon "button" at bounding box center [1066, 86] width 14 height 14
click at [448, 58] on button "Visual Editor" at bounding box center [438, 71] width 92 height 36
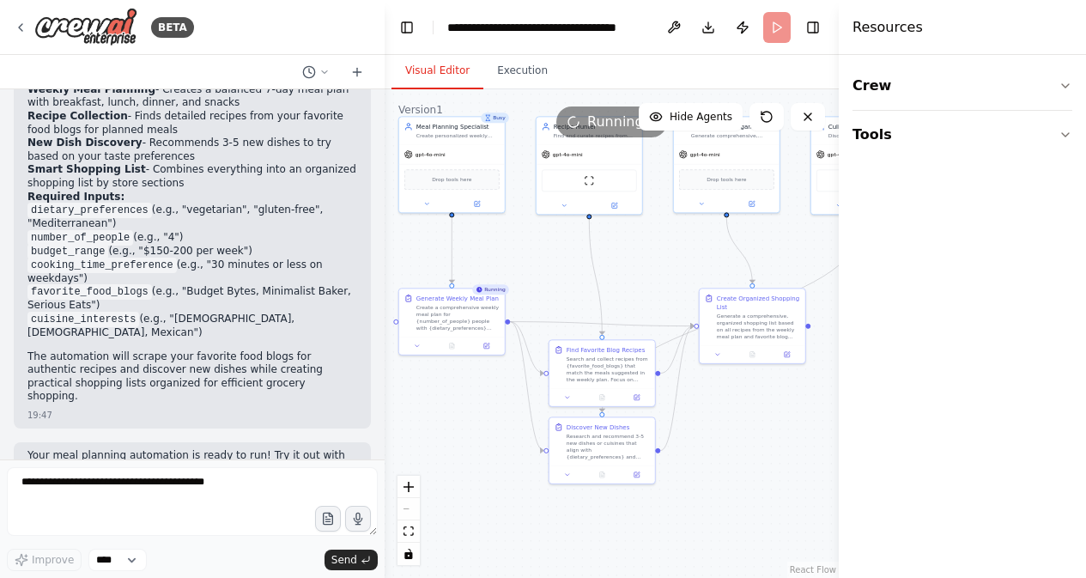
drag, startPoint x: 568, startPoint y: 305, endPoint x: 708, endPoint y: 248, distance: 151.0
click at [709, 248] on div ".deletable-edge-delete-btn { width: 20px; height: 20px; border: 0px solid #ffff…" at bounding box center [612, 333] width 454 height 489
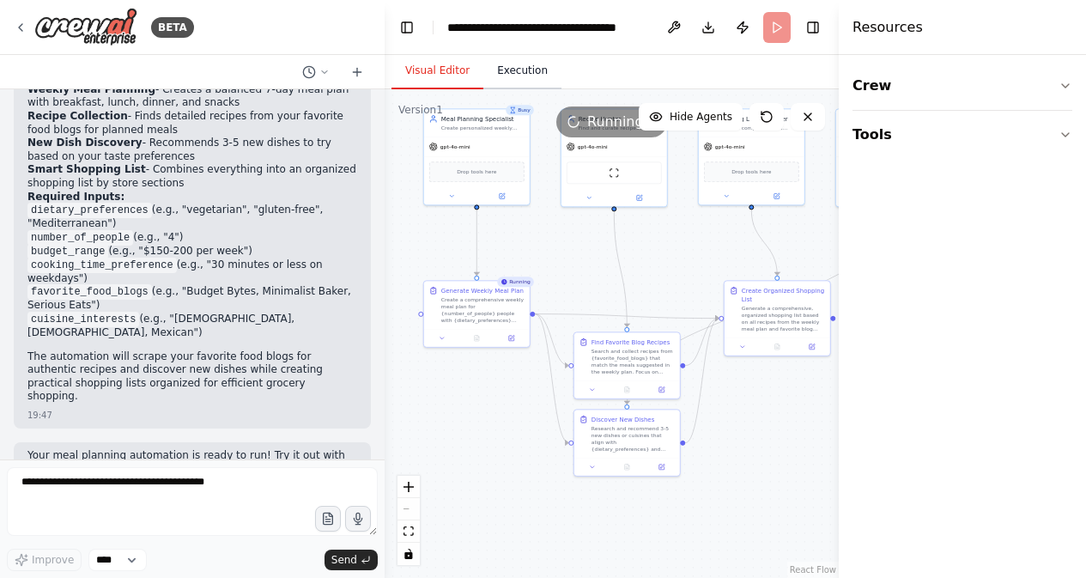
click at [520, 61] on button "Execution" at bounding box center [522, 71] width 78 height 36
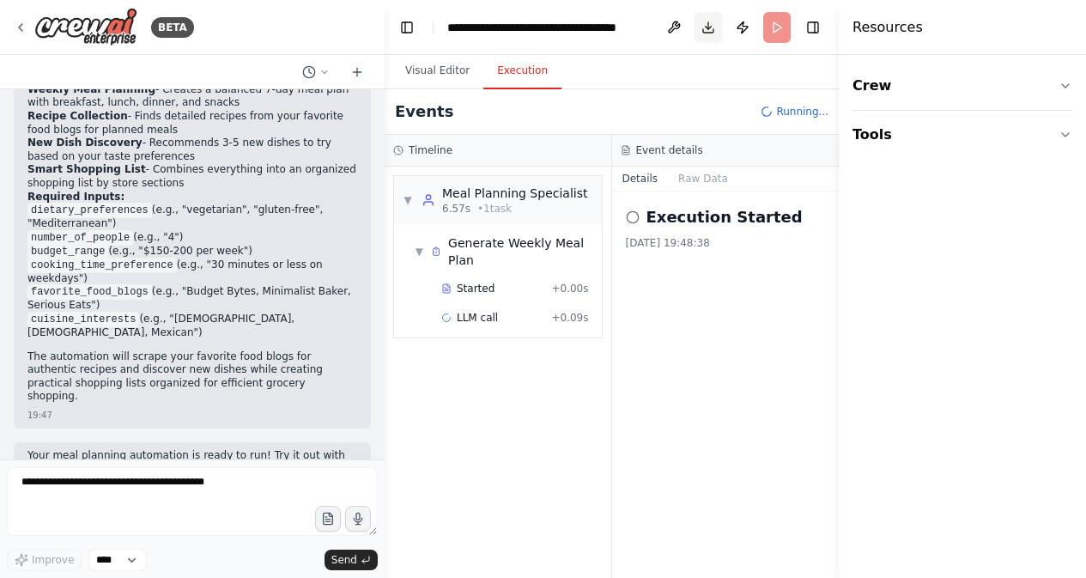
click at [705, 21] on button "Download" at bounding box center [708, 27] width 27 height 31
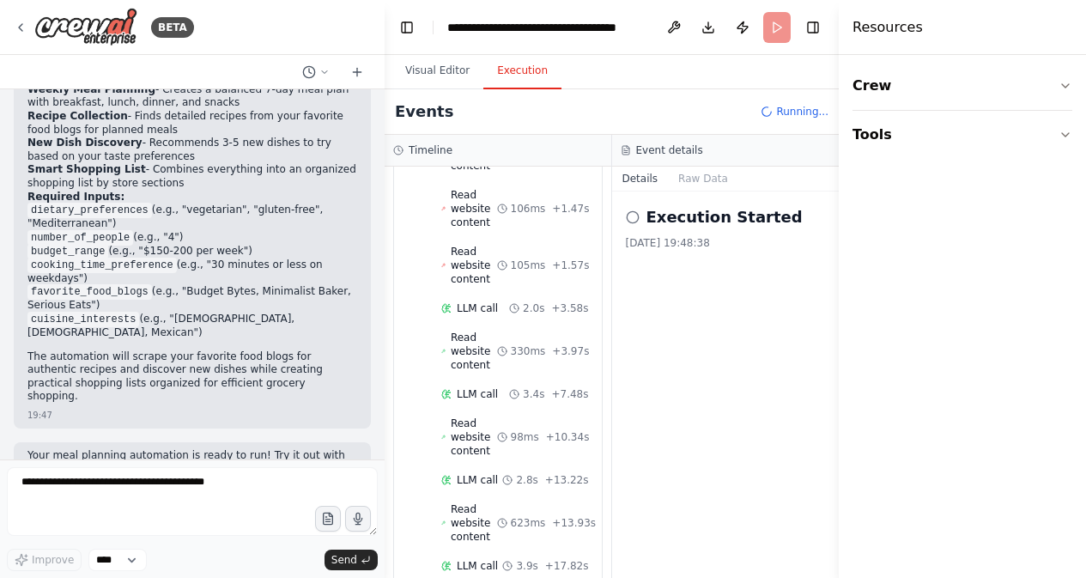
scroll to position [872, 0]
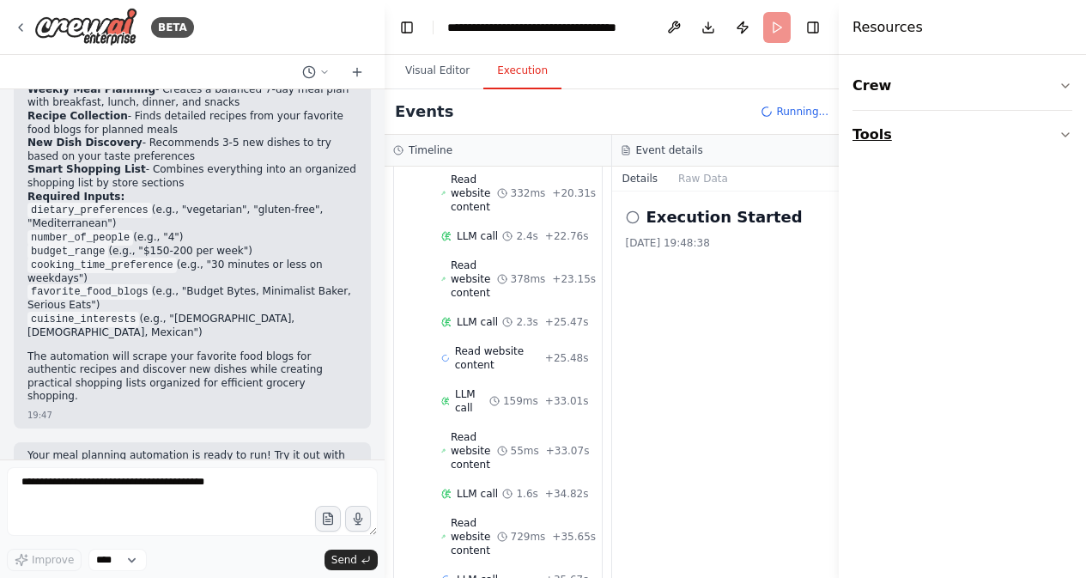
click at [1039, 136] on button "Tools" at bounding box center [963, 135] width 220 height 48
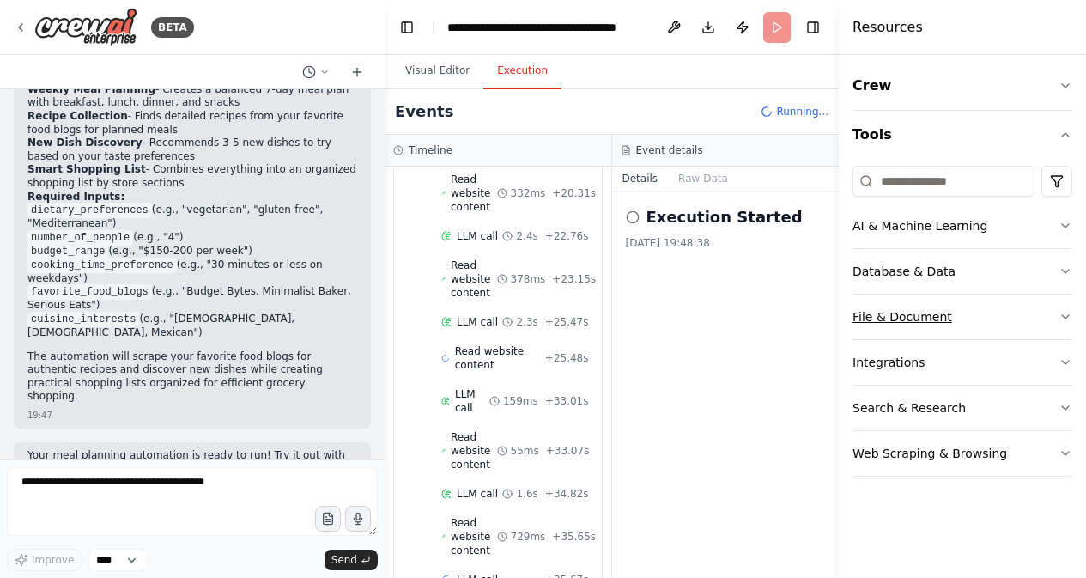
click at [973, 296] on button "File & Document" at bounding box center [963, 317] width 220 height 45
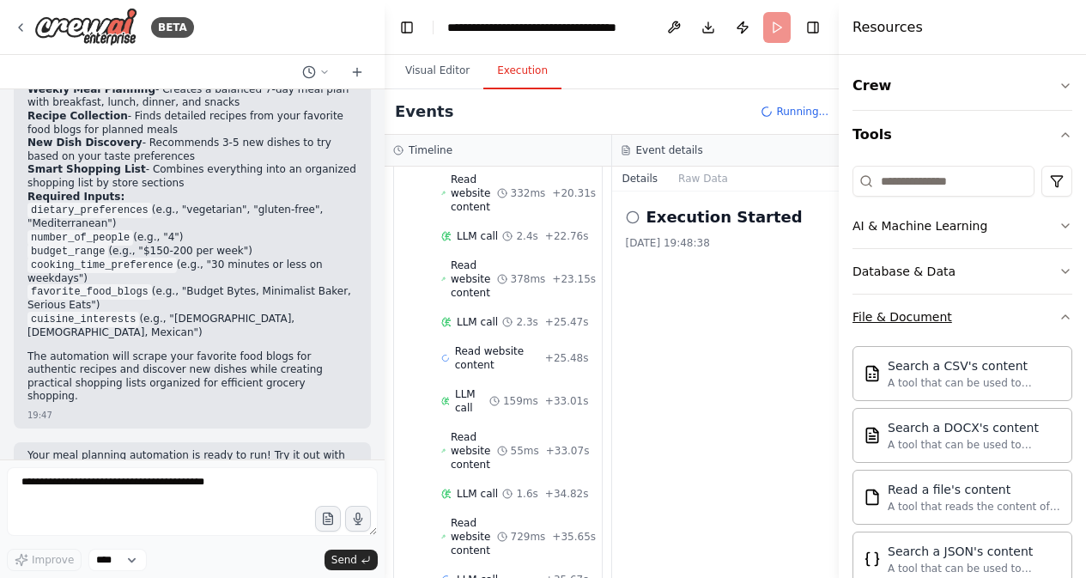
click at [973, 296] on button "File & Document" at bounding box center [963, 317] width 220 height 45
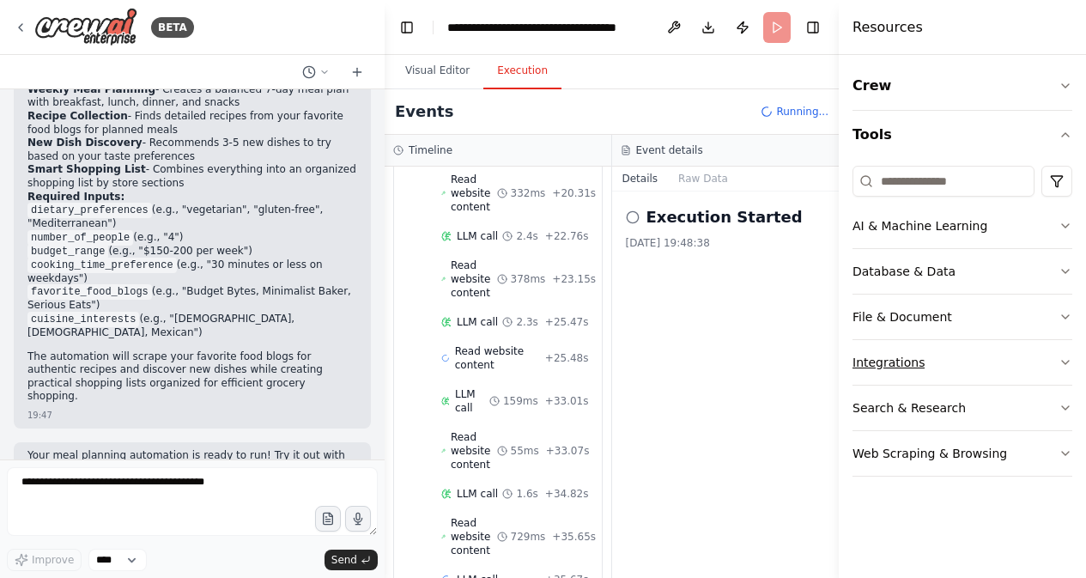
click at [970, 354] on button "Integrations" at bounding box center [963, 362] width 220 height 45
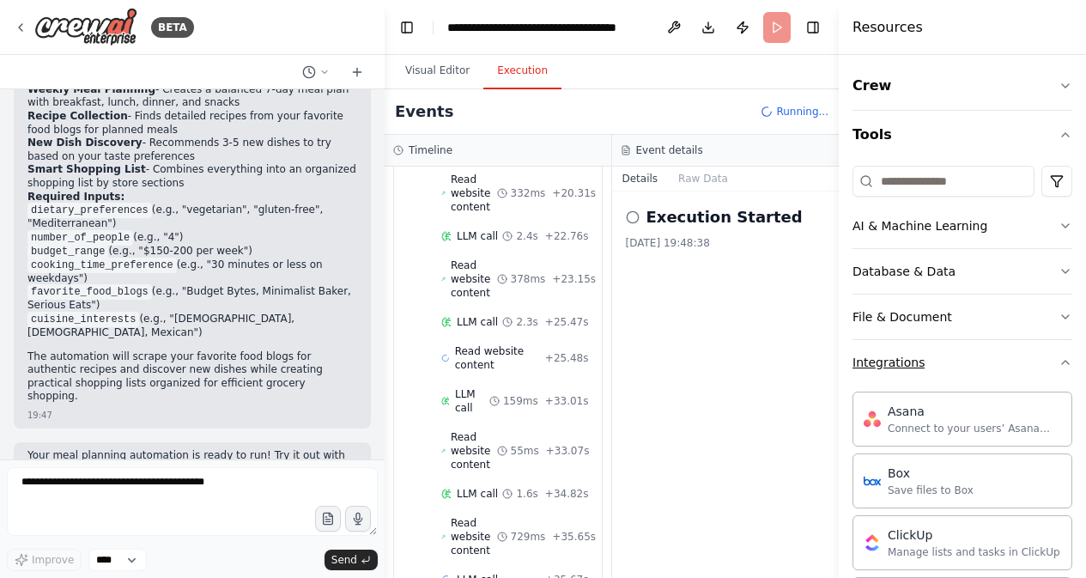
click at [970, 354] on button "Integrations" at bounding box center [963, 362] width 220 height 45
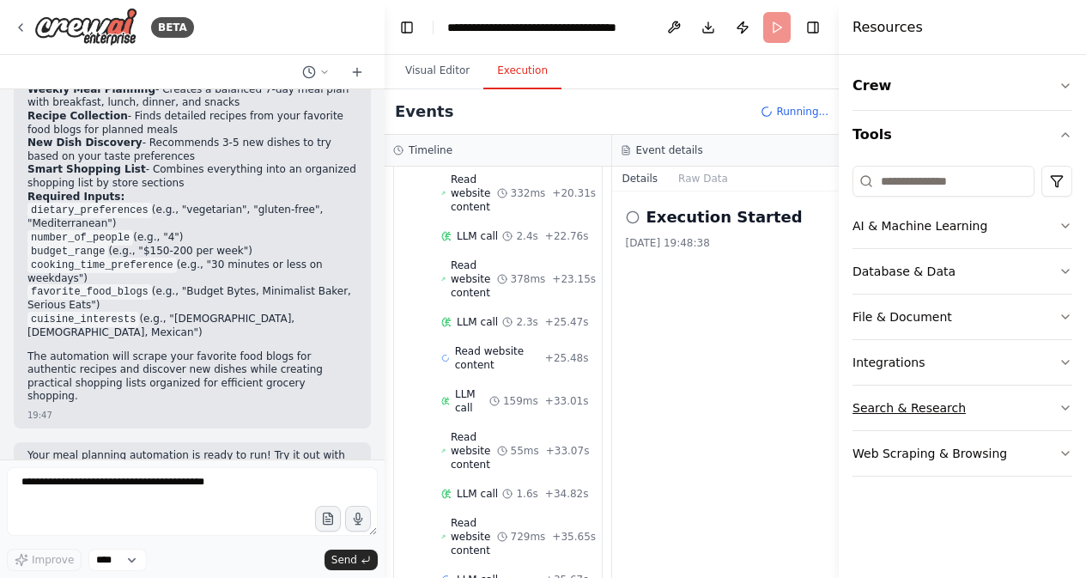
click at [963, 419] on button "Search & Research" at bounding box center [963, 408] width 220 height 45
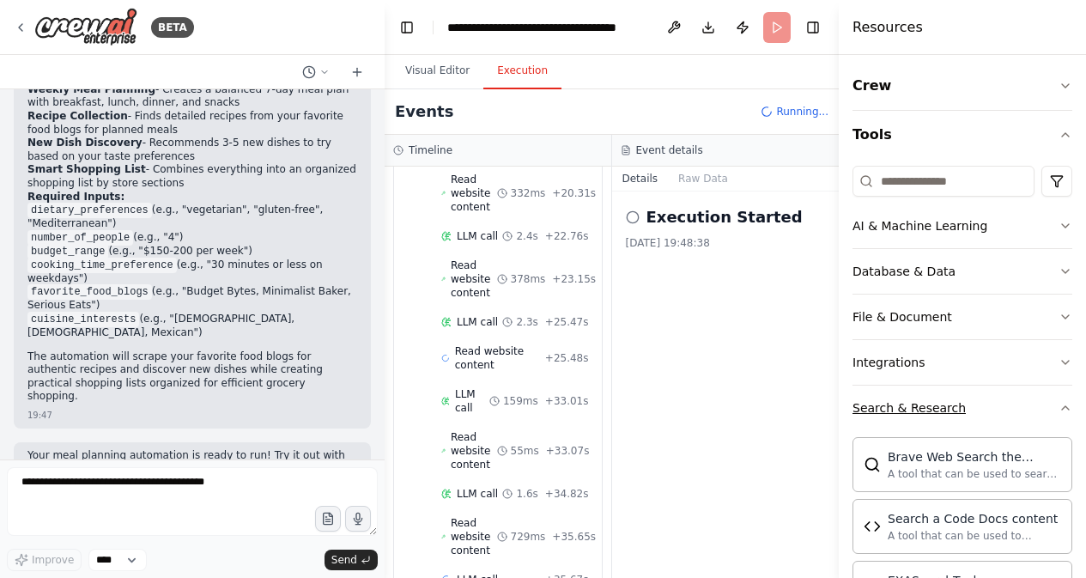
click at [963, 419] on button "Search & Research" at bounding box center [963, 408] width 220 height 45
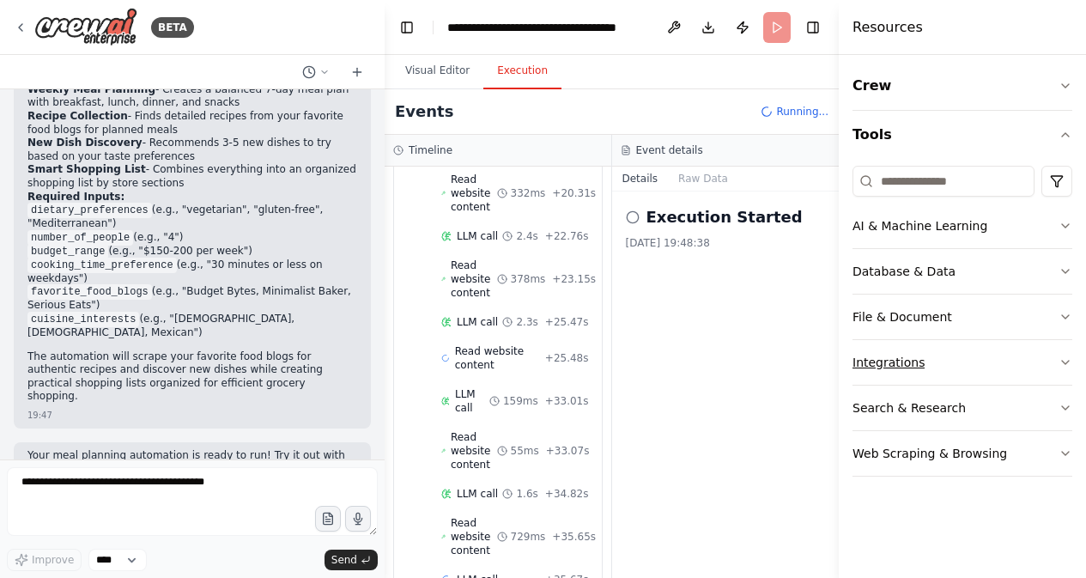
click at [980, 371] on button "Integrations" at bounding box center [963, 362] width 220 height 45
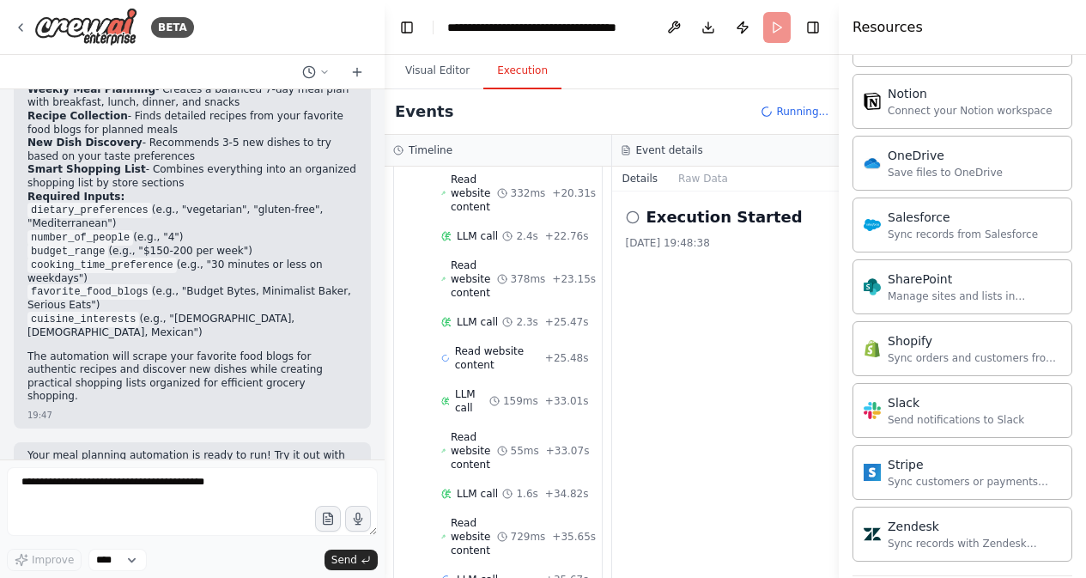
scroll to position [1300, 0]
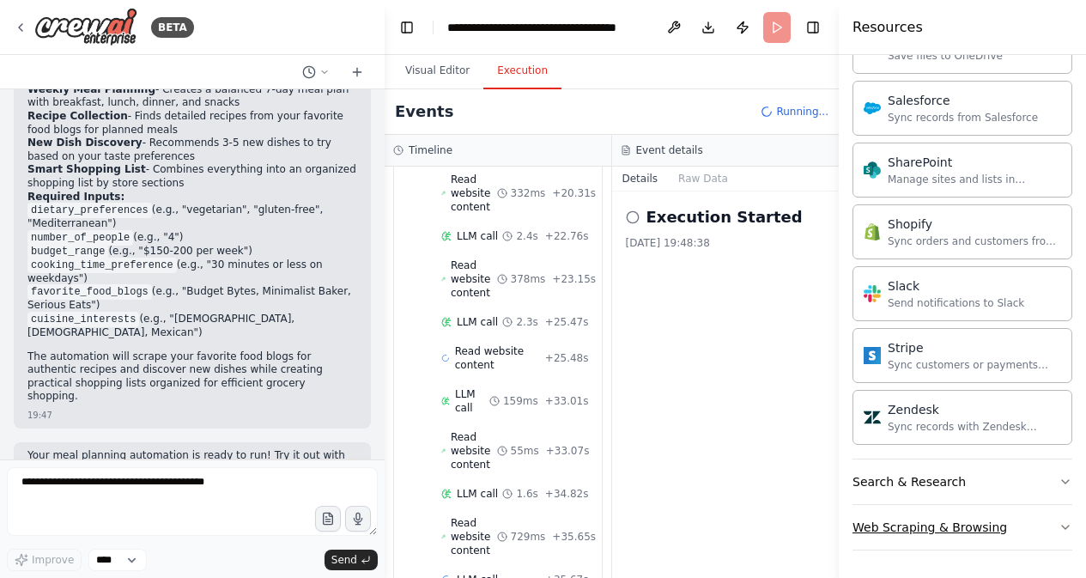
click at [964, 541] on button "Web Scraping & Browsing" at bounding box center [963, 527] width 220 height 45
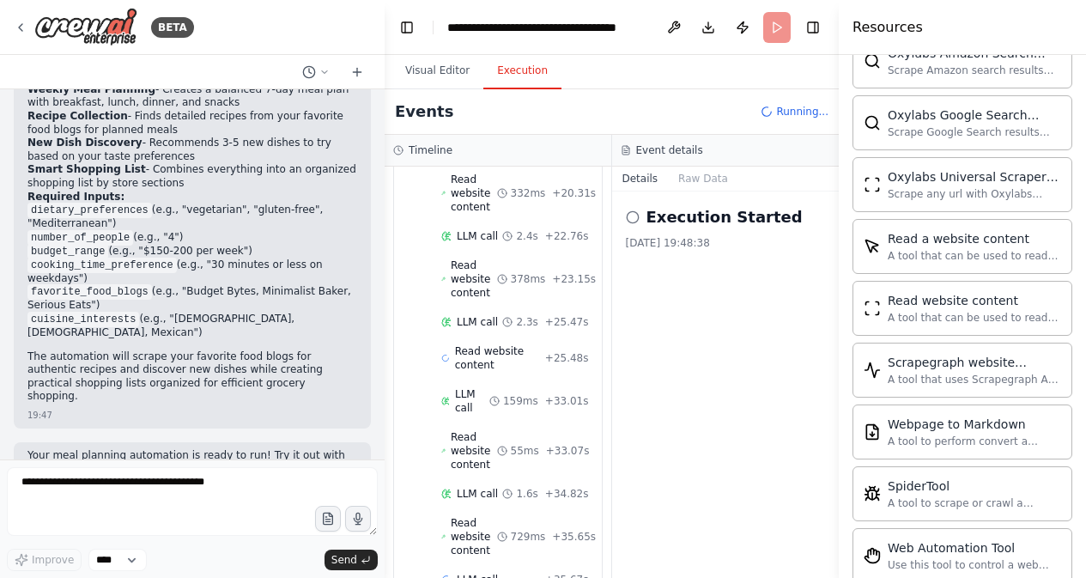
scroll to position [2241, 0]
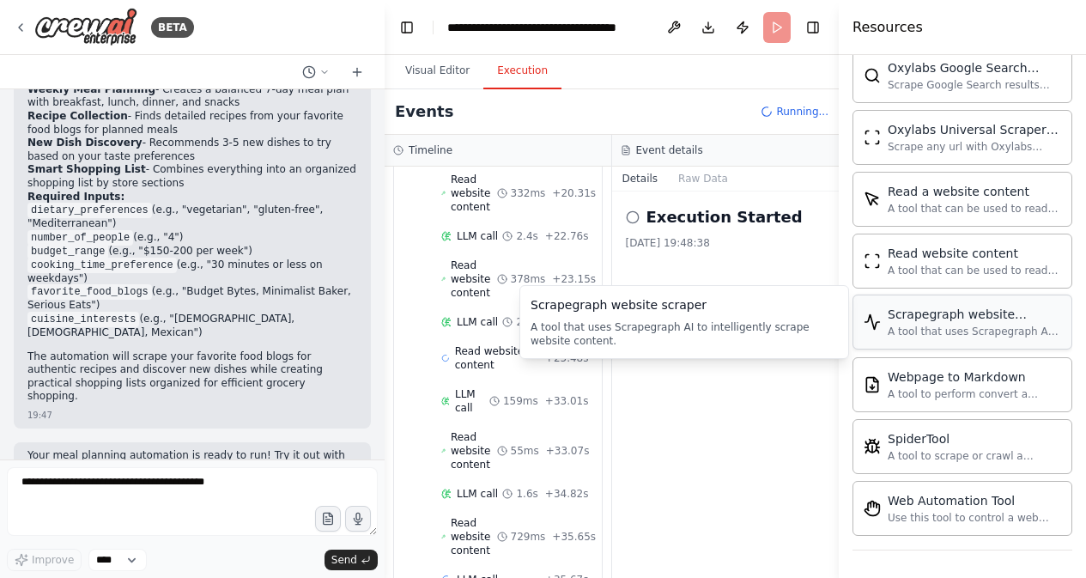
click at [987, 325] on div "A tool that uses Scrapegraph AI to intelligently scrape website content." at bounding box center [974, 332] width 173 height 14
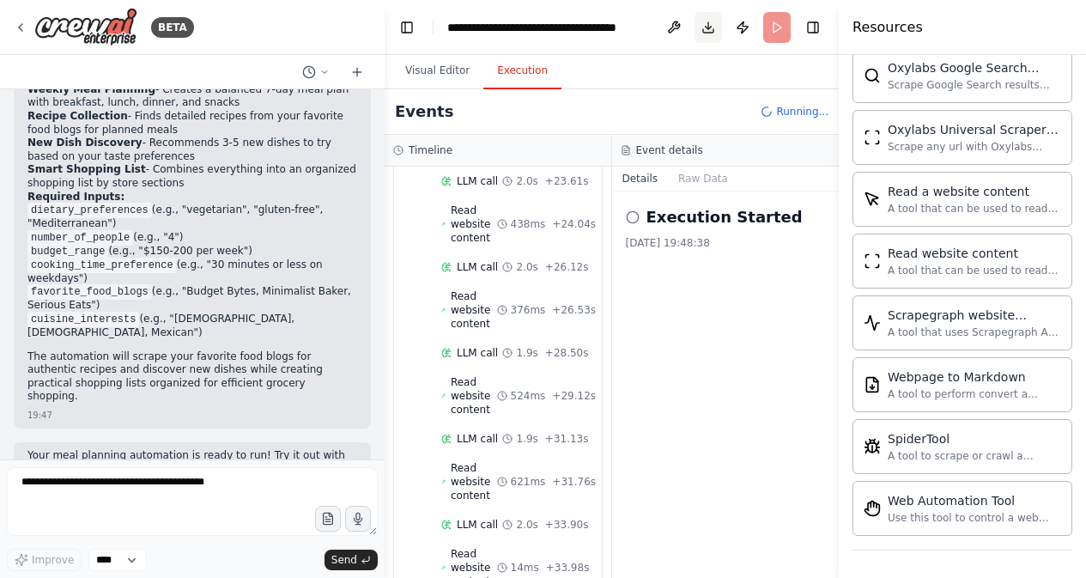
scroll to position [2664, 0]
